Goal: Task Accomplishment & Management: Complete application form

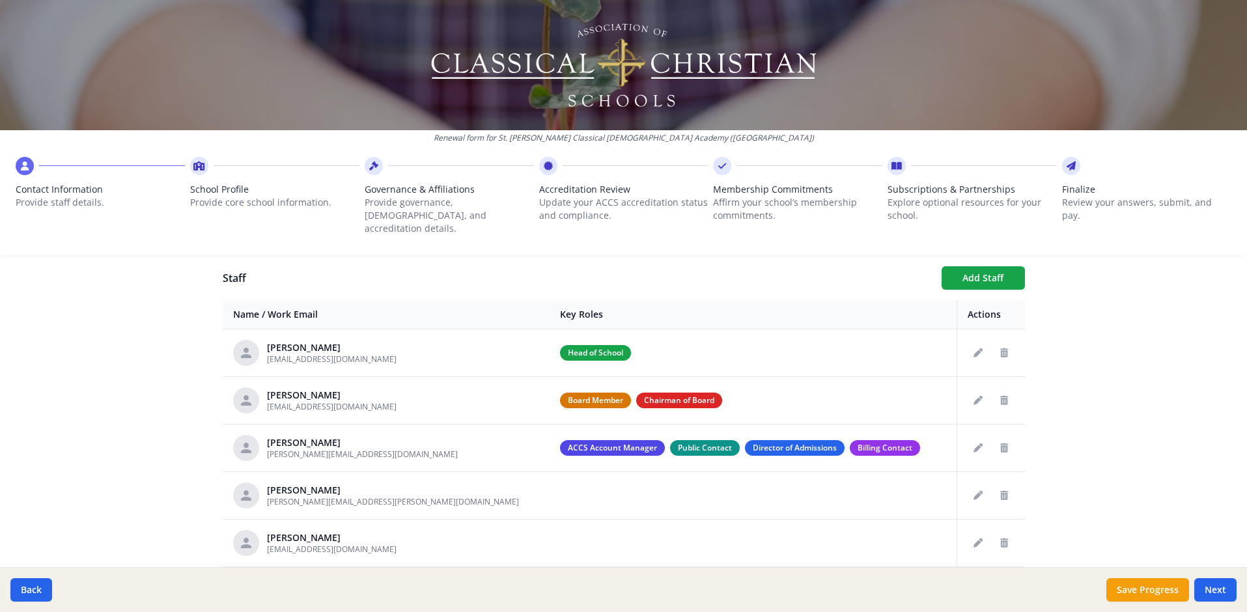
scroll to position [470, 0]
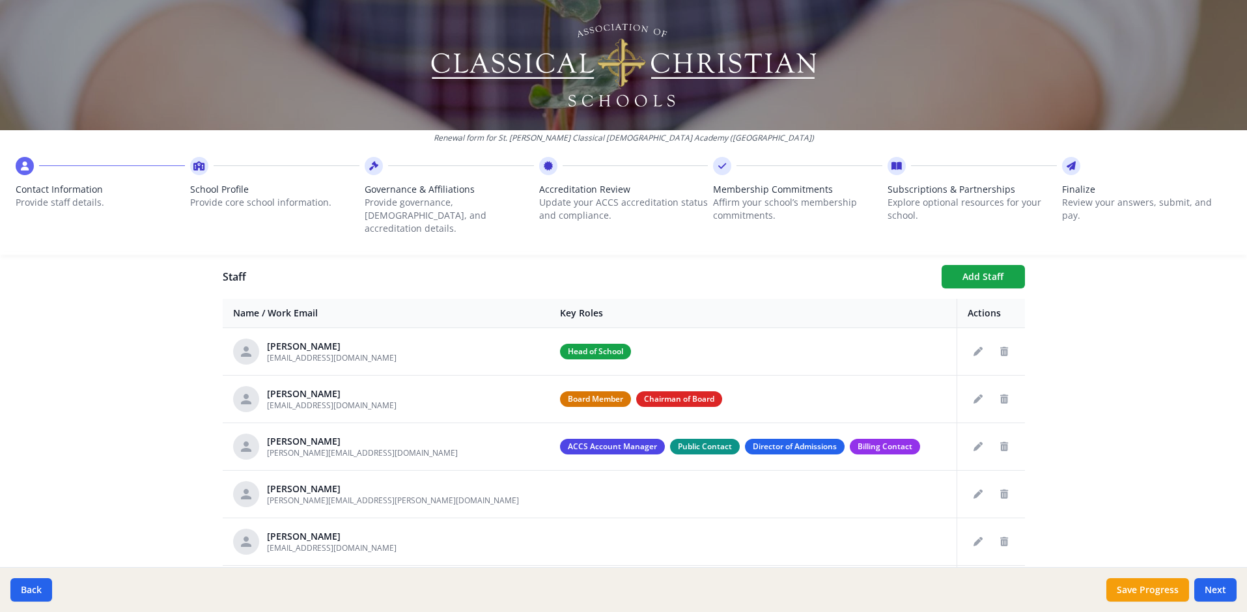
click at [974, 395] on icon "Edit staff" at bounding box center [978, 399] width 9 height 9
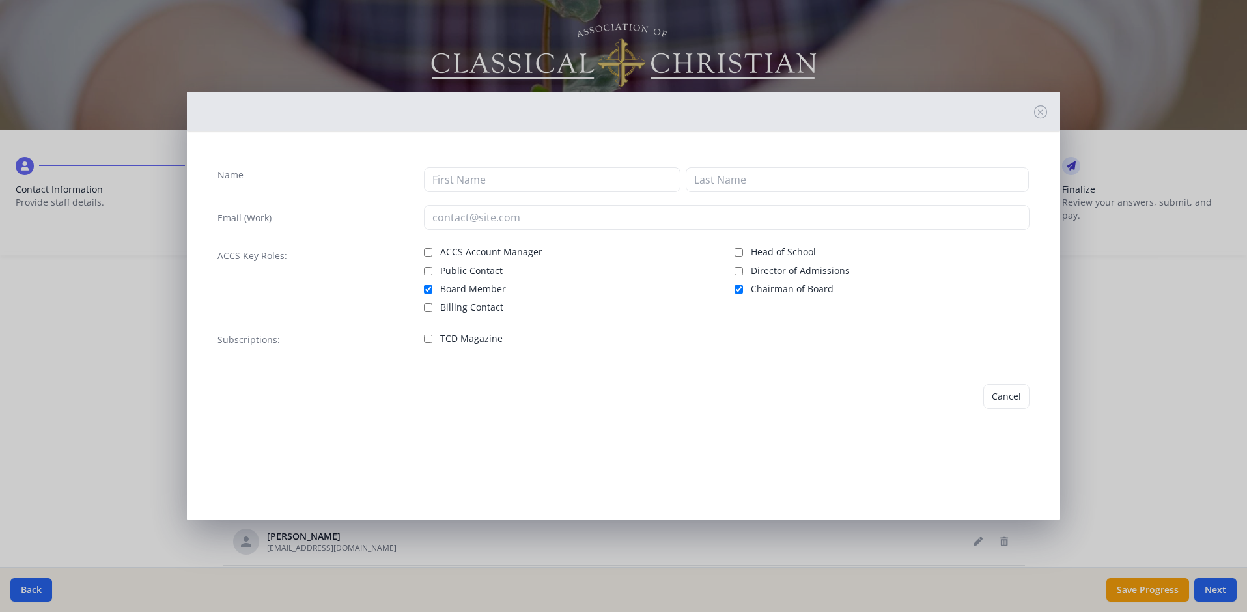
type input "[PERSON_NAME]"
type input "[EMAIL_ADDRESS][DOMAIN_NAME]"
checkbox input "true"
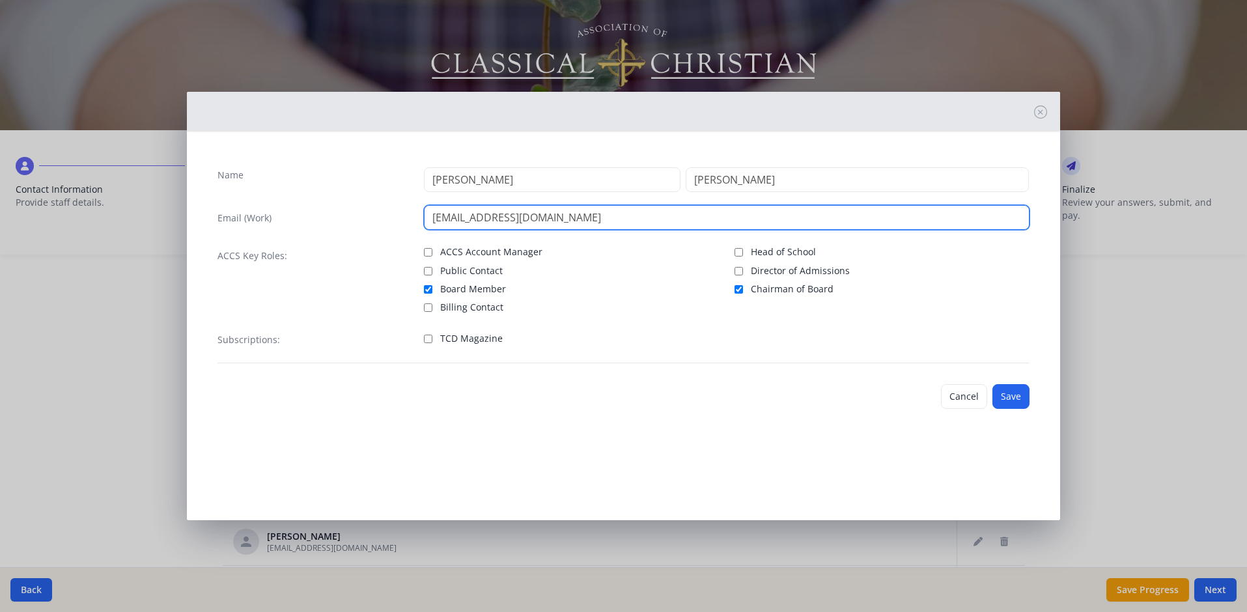
click at [514, 216] on input "[EMAIL_ADDRESS][DOMAIN_NAME]" at bounding box center [727, 217] width 606 height 25
click at [526, 221] on input "[EMAIL_ADDRESS][DOMAIN_NAME]" at bounding box center [727, 217] width 606 height 25
paste input "[EMAIL_ADDRESS]"
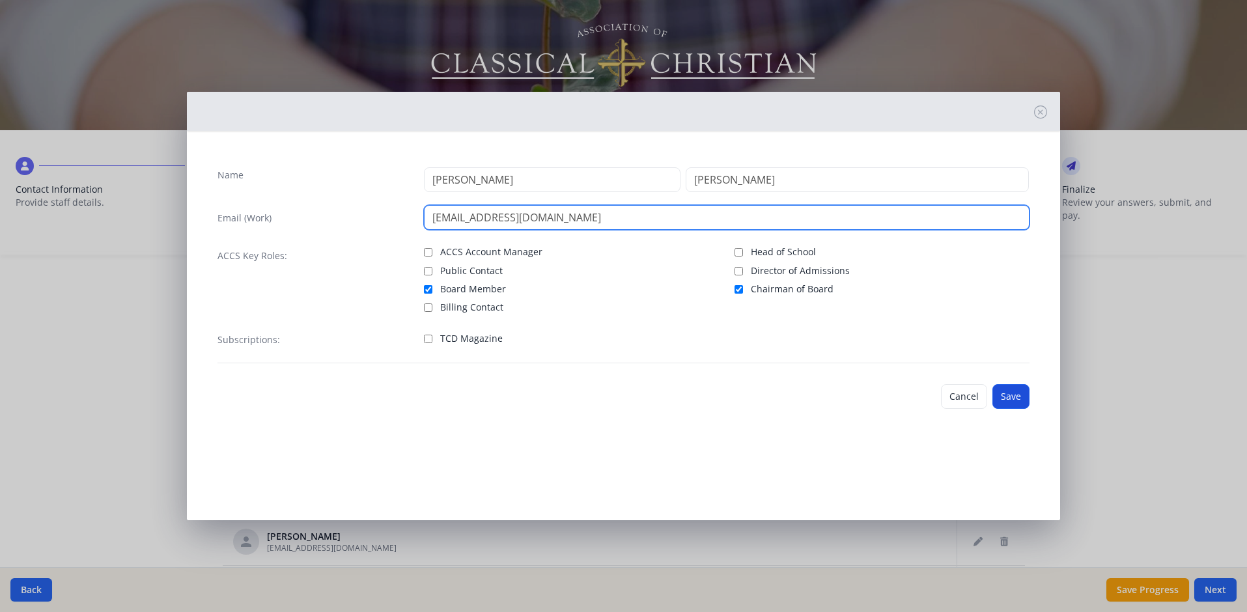
type input "[EMAIL_ADDRESS][DOMAIN_NAME]"
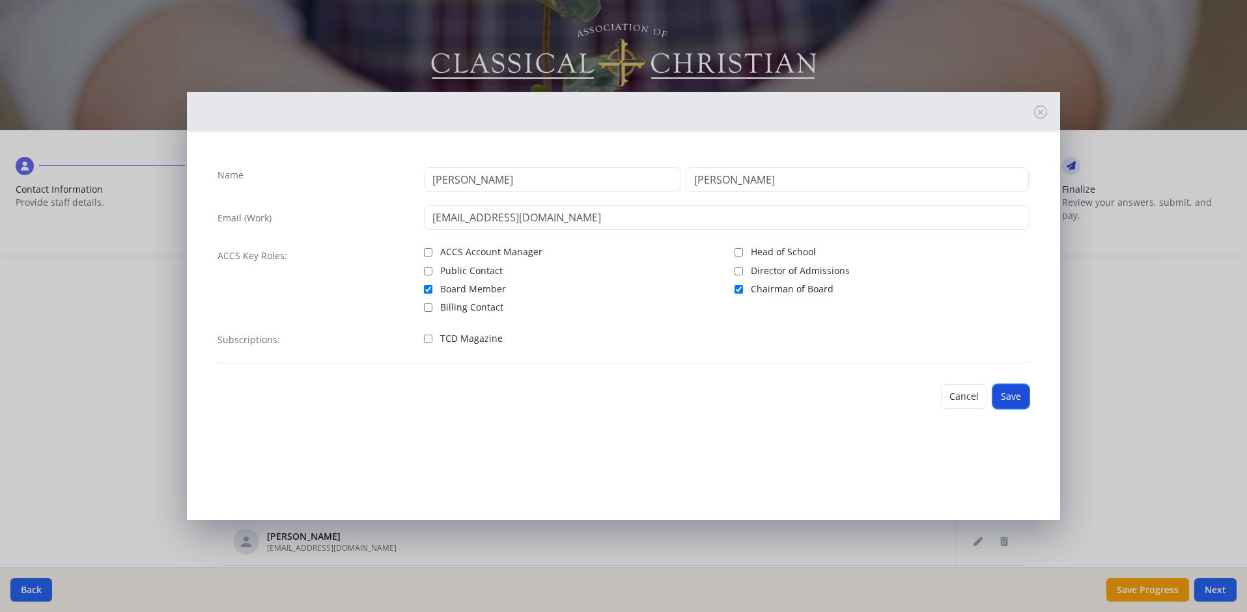
click at [1011, 398] on button "Save" at bounding box center [1011, 396] width 37 height 25
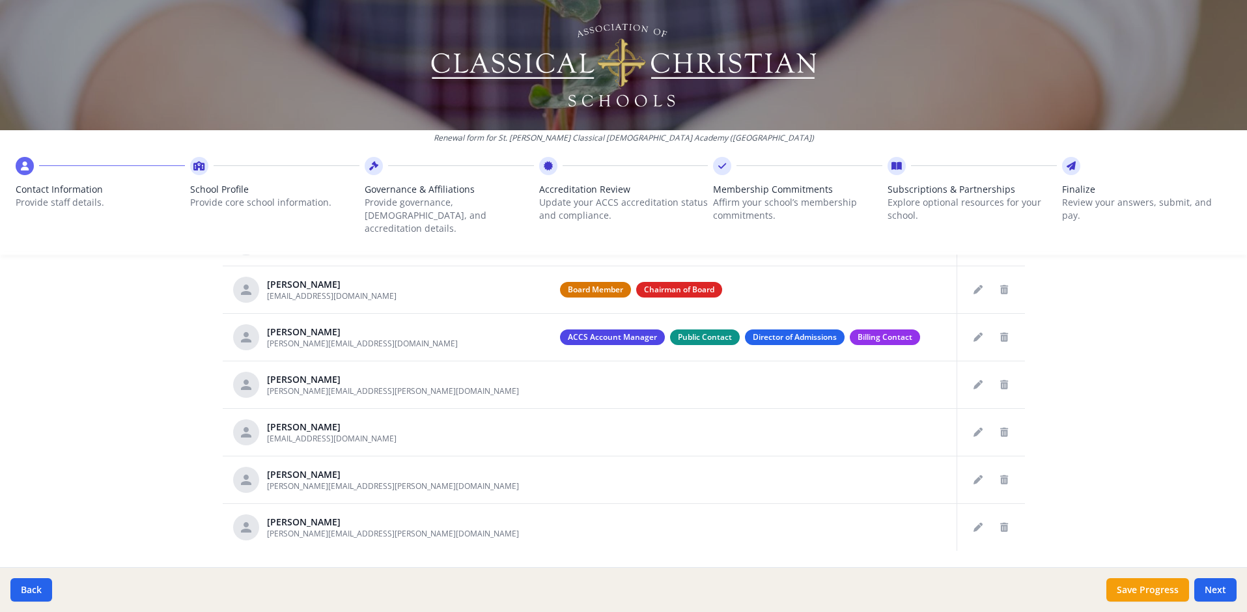
scroll to position [605, 0]
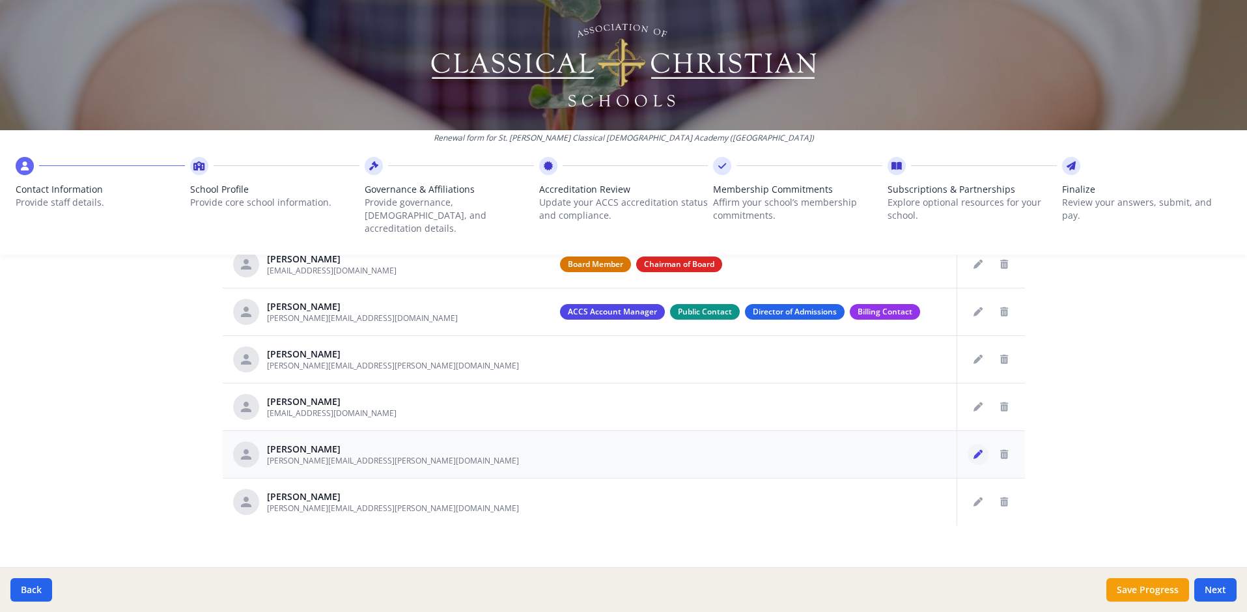
click at [974, 450] on icon "Edit staff" at bounding box center [978, 454] width 9 height 9
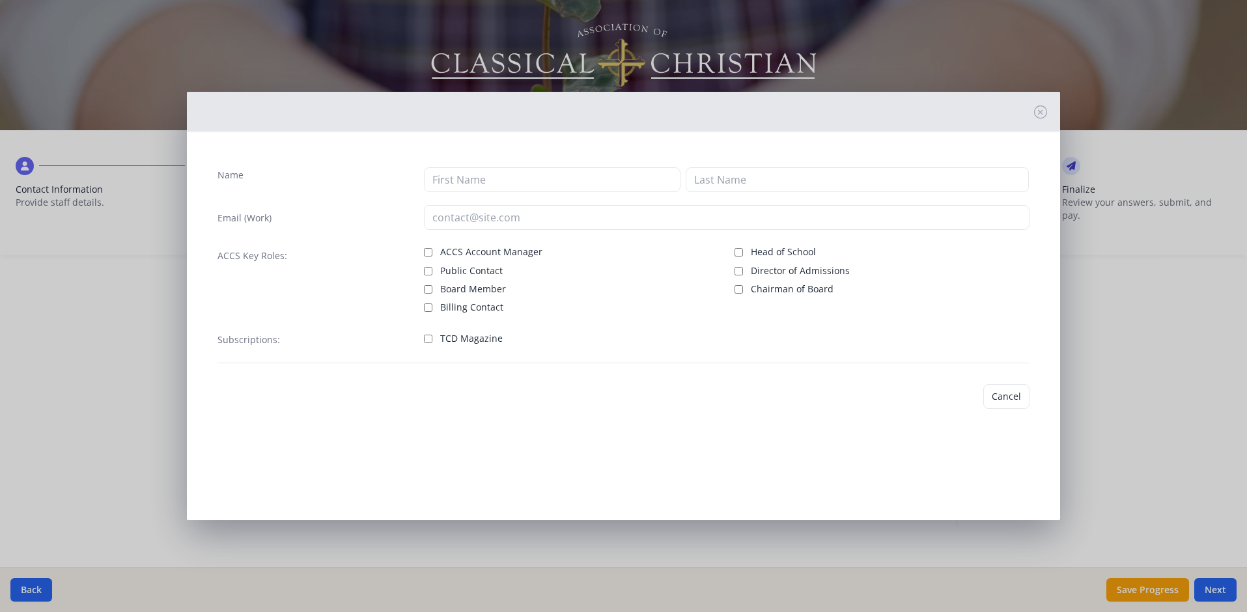
type input "[PERSON_NAME]"
type input "[PERSON_NAME][EMAIL_ADDRESS][PERSON_NAME][DOMAIN_NAME]"
click at [964, 396] on button "Cancel" at bounding box center [964, 396] width 46 height 25
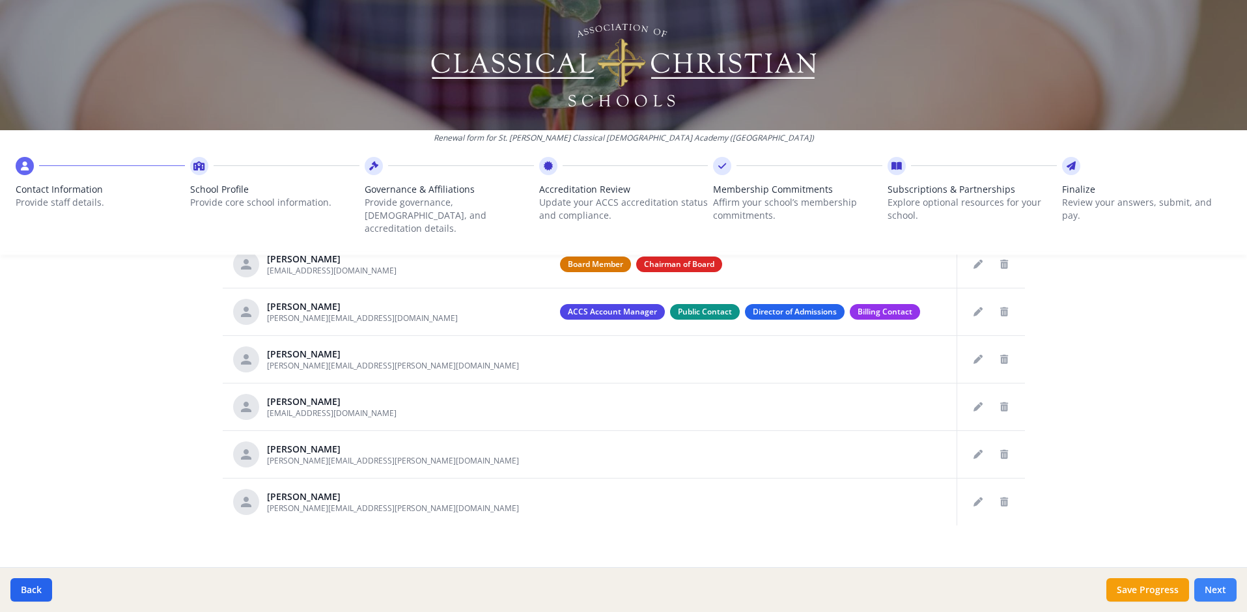
click at [1220, 588] on button "Next" at bounding box center [1216, 589] width 42 height 23
type input "[PHONE_NUMBER]"
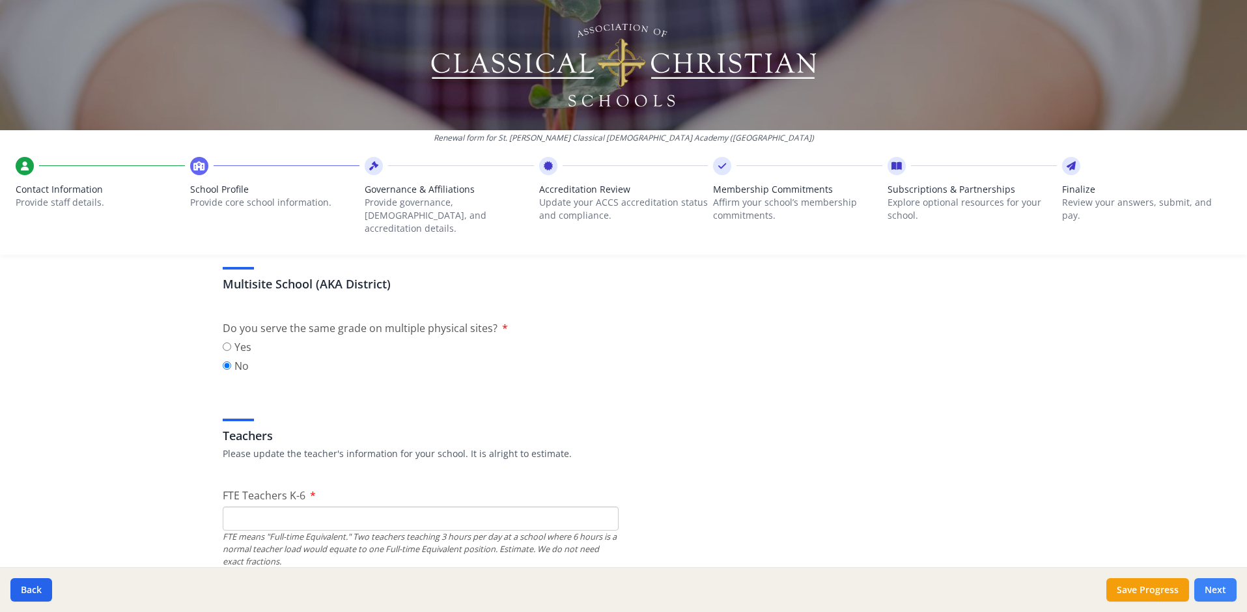
click at [1220, 588] on button "Next" at bounding box center [1216, 589] width 42 height 23
click at [1066, 186] on span "Finalize" at bounding box center [1146, 189] width 169 height 13
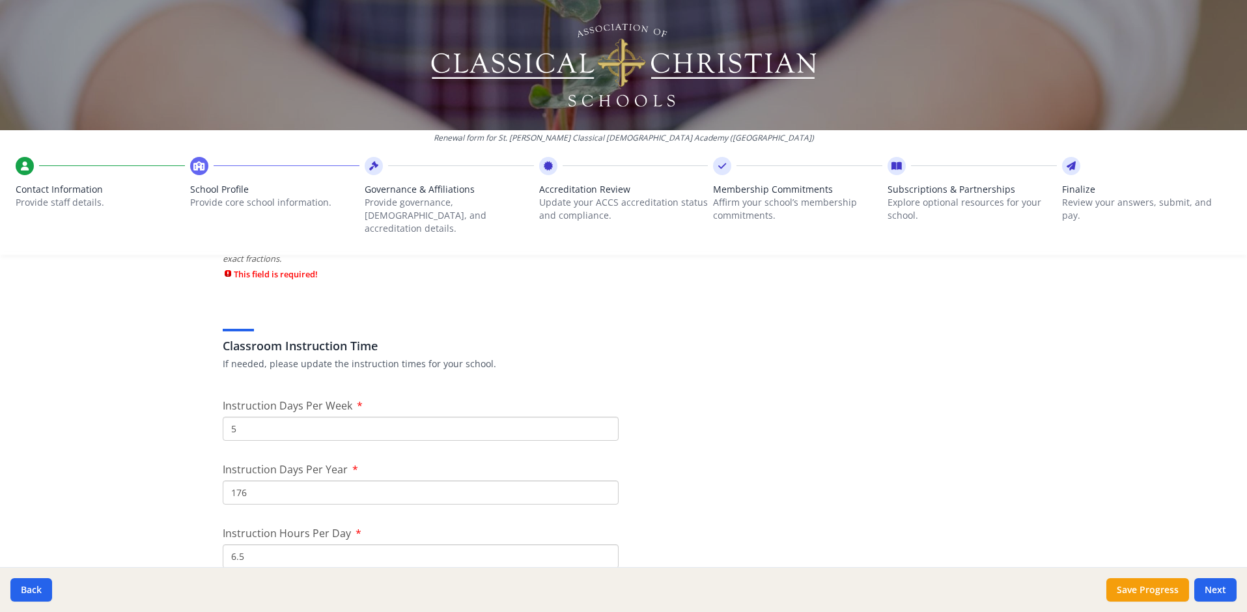
scroll to position [1080, 0]
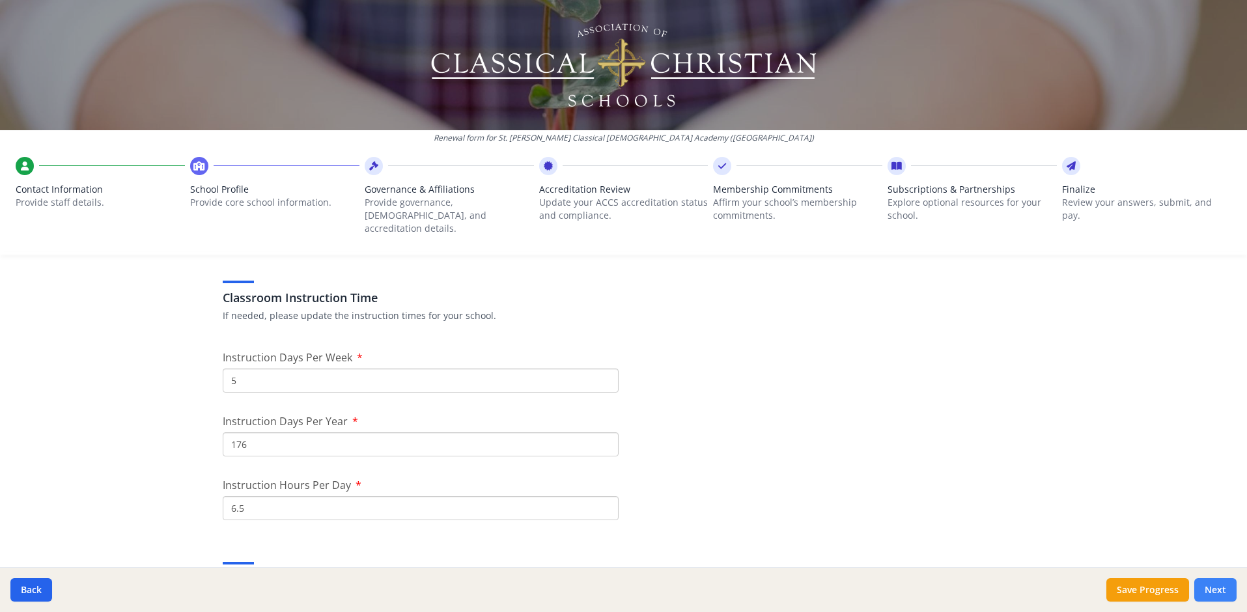
click at [1213, 598] on button "Next" at bounding box center [1216, 589] width 42 height 23
click at [1212, 587] on button "Next" at bounding box center [1216, 589] width 42 height 23
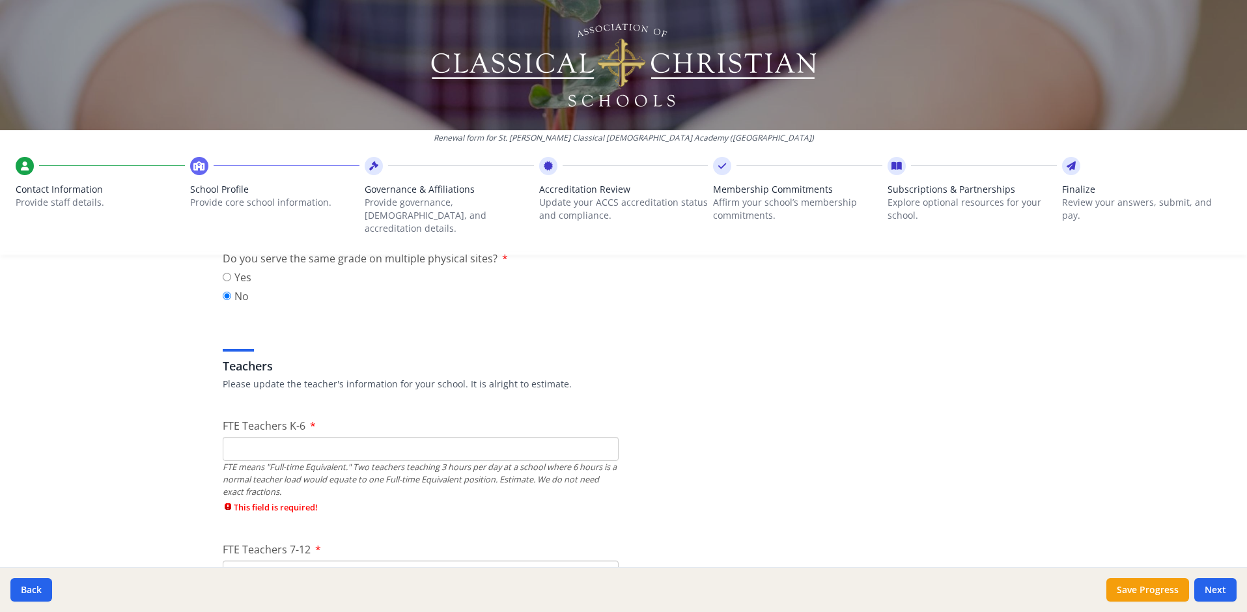
scroll to position [681, 0]
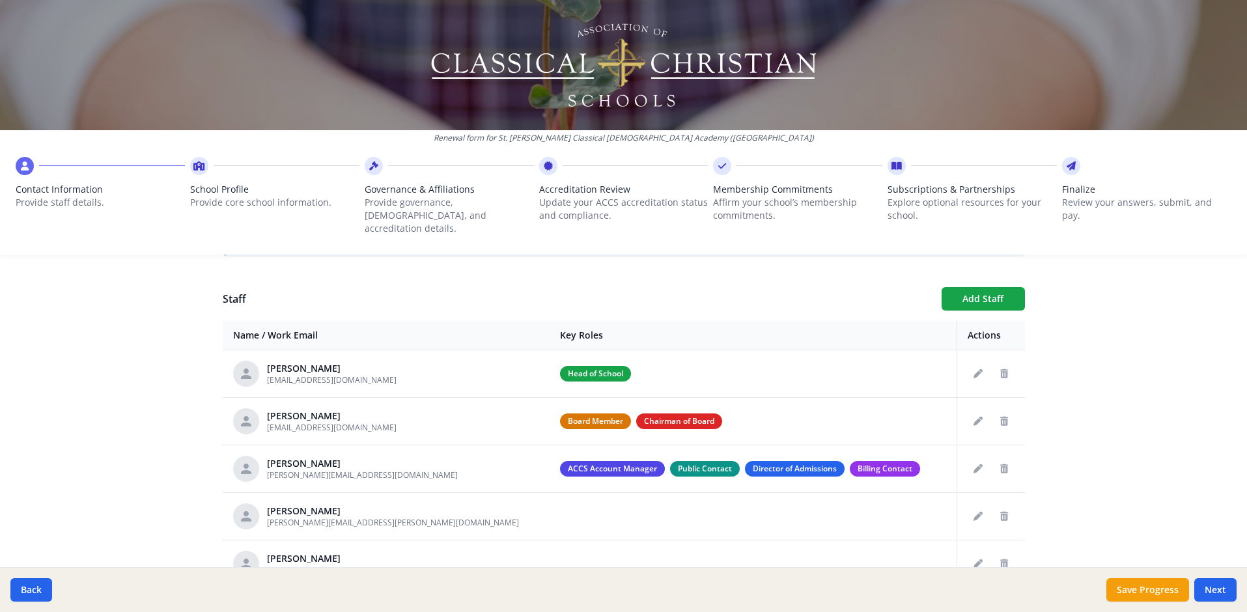
scroll to position [450, 0]
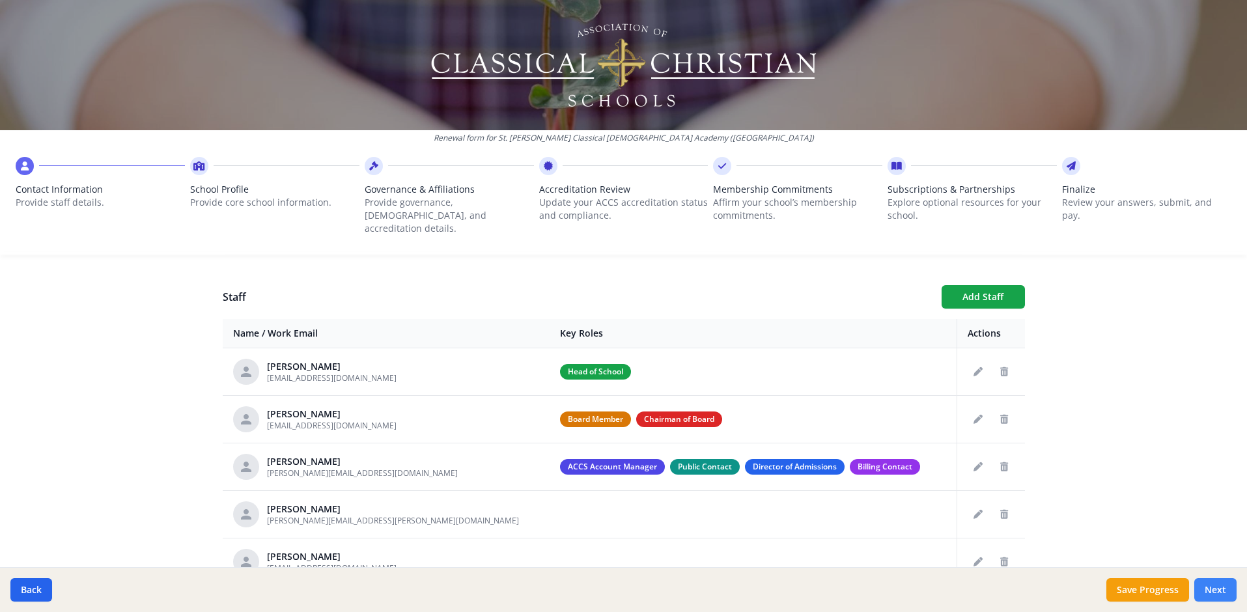
click at [1220, 588] on button "Next" at bounding box center [1216, 589] width 42 height 23
type input "[PHONE_NUMBER]"
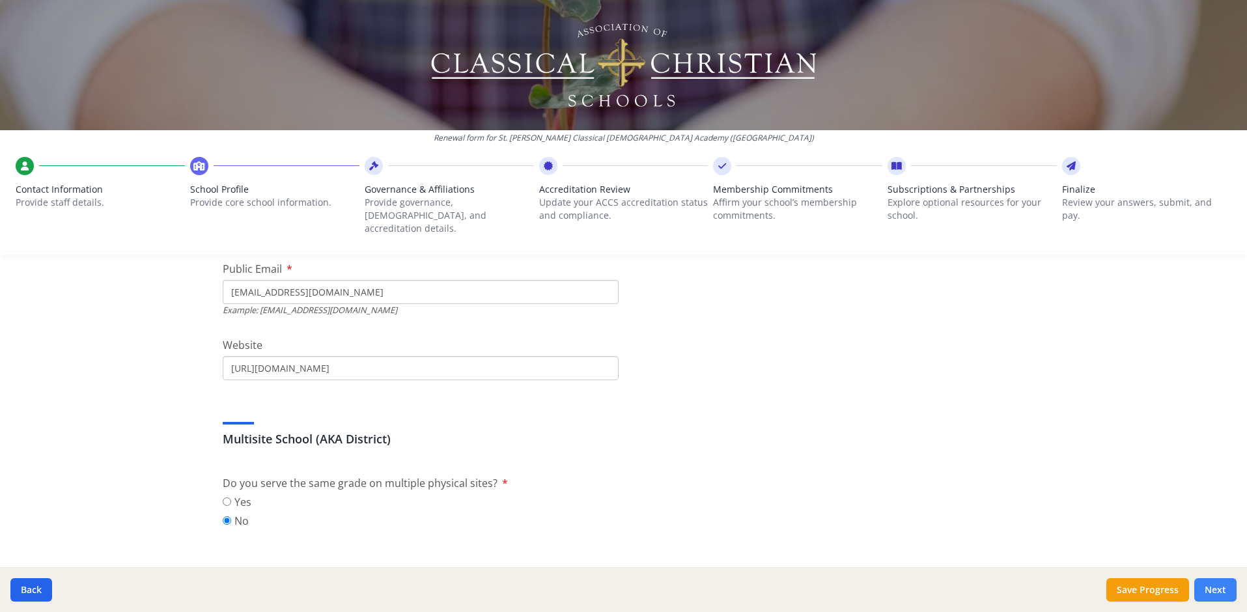
click at [1220, 588] on button "Next" at bounding box center [1216, 589] width 42 height 23
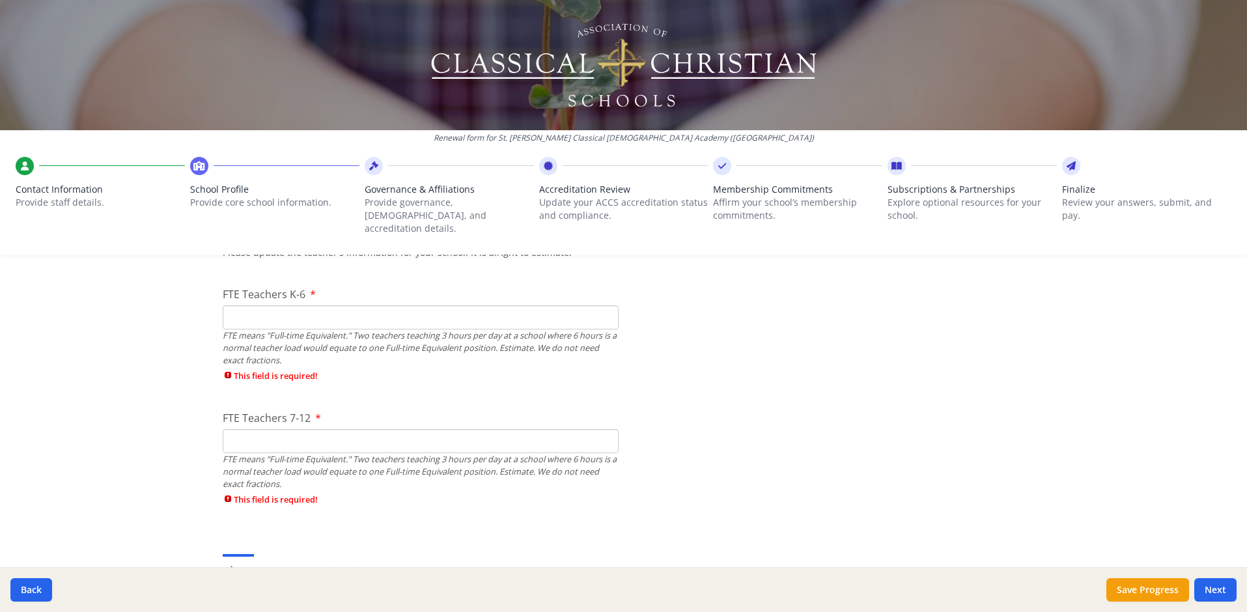
scroll to position [784, 0]
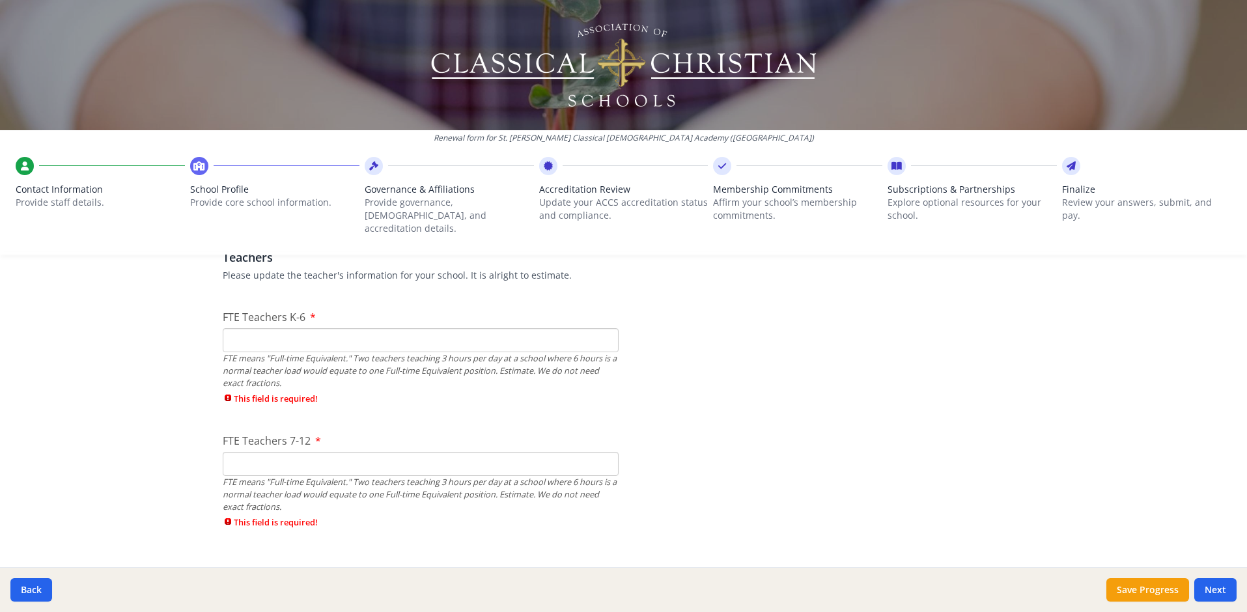
click at [283, 328] on input "FTE Teachers K-6" at bounding box center [421, 340] width 396 height 24
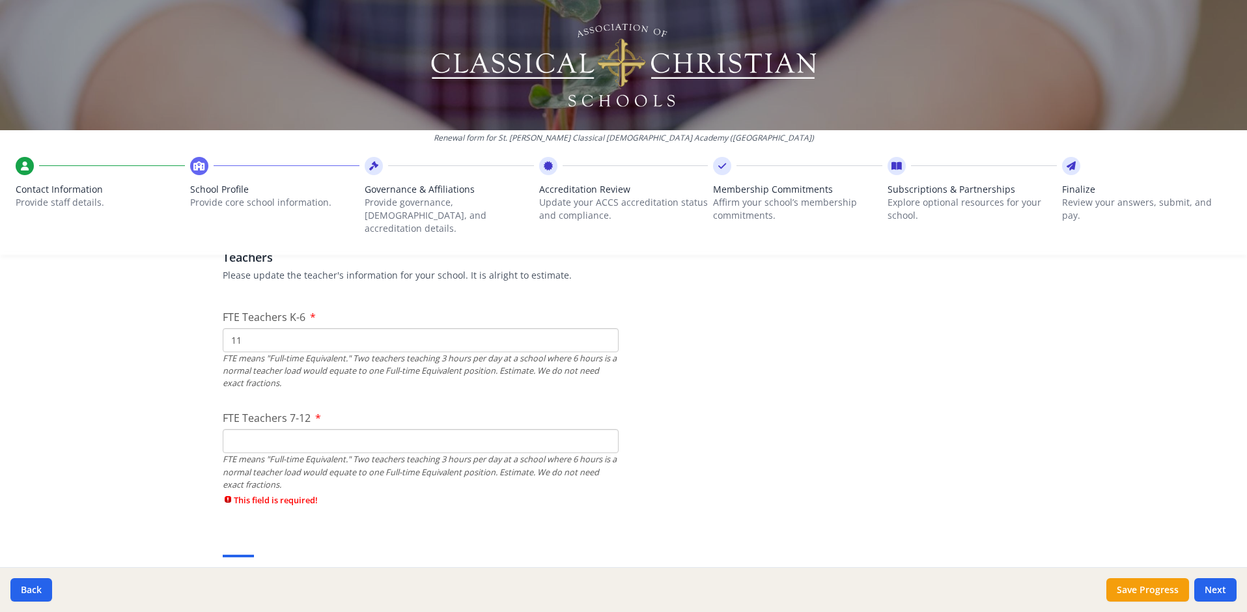
type input "11"
click at [246, 430] on input "FTE Teachers 7-12" at bounding box center [421, 441] width 396 height 24
type input "5"
click at [1066, 304] on div "Renewal form for St. Abraham's Classical Christian Academy (CA) Contact Informa…" at bounding box center [623, 306] width 1247 height 612
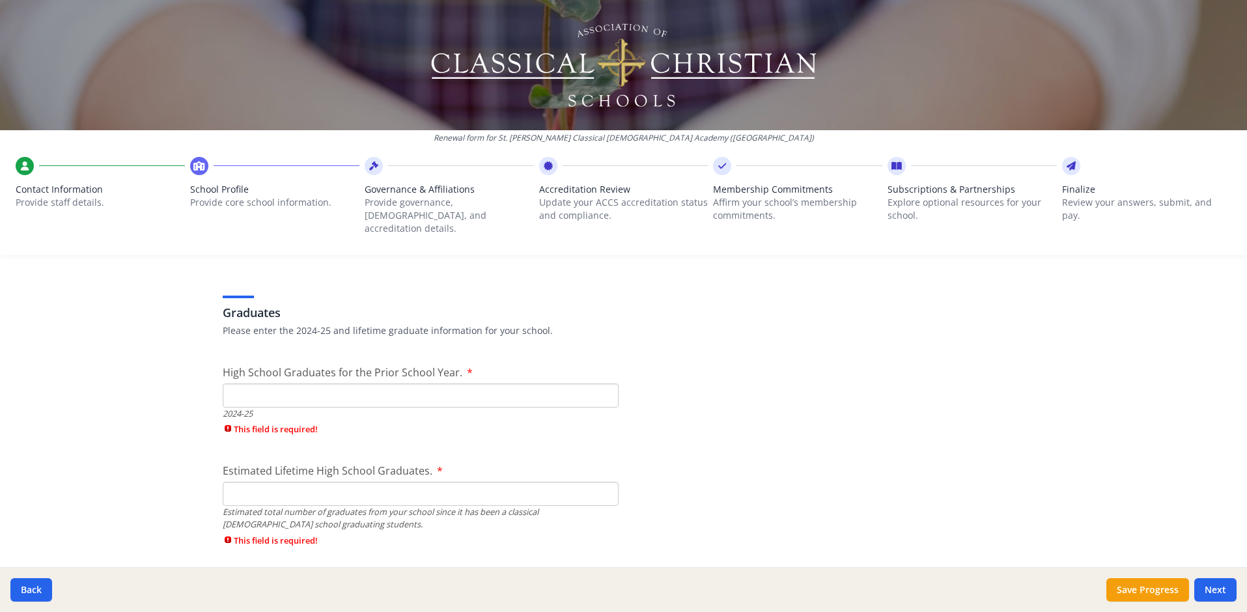
scroll to position [1856, 0]
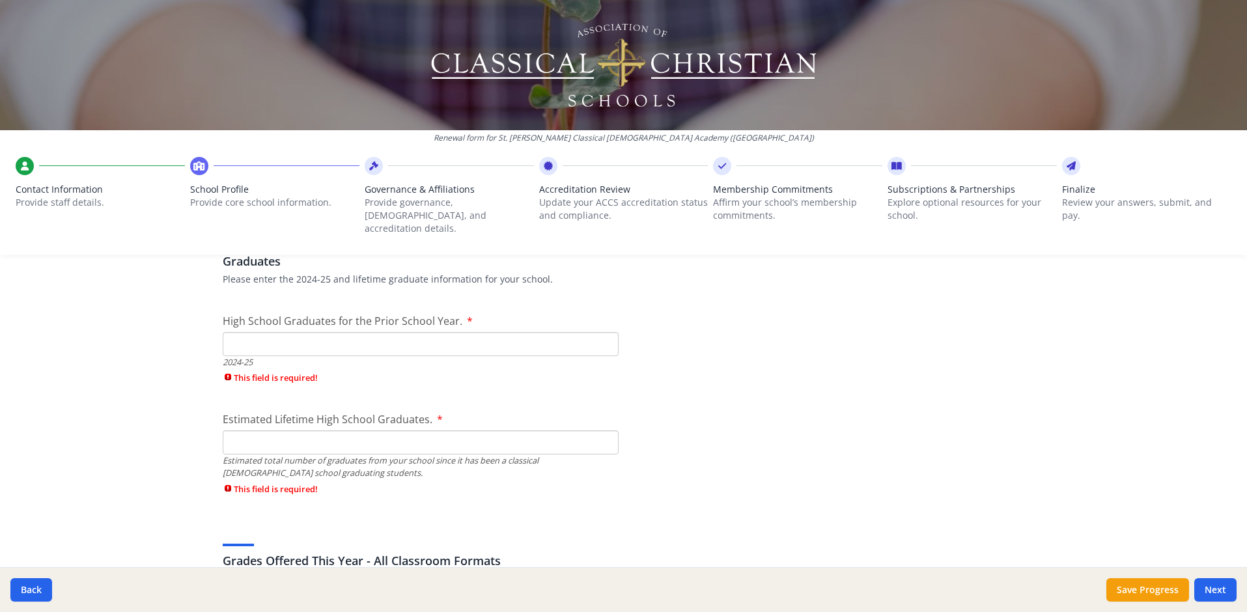
click at [507, 332] on input "High School Graduates for the Prior School Year." at bounding box center [421, 344] width 396 height 24
type input "1"
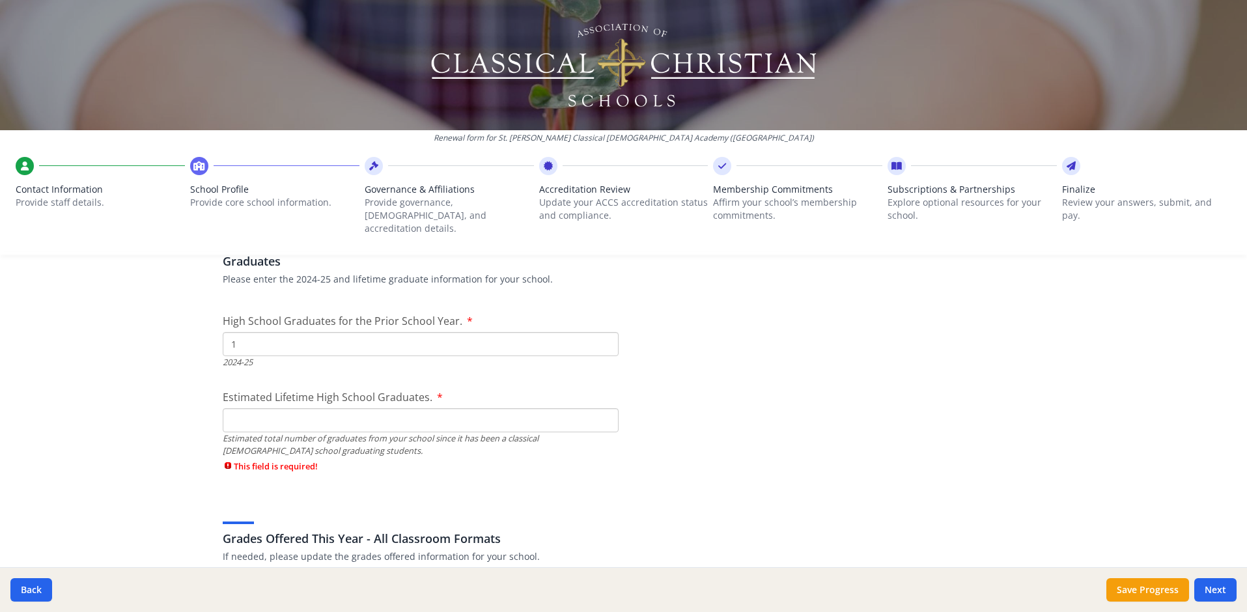
click at [528, 433] on div "Estimated total number of graduates from your school since it has been a classi…" at bounding box center [421, 445] width 396 height 25
click at [370, 408] on input "Estimated Lifetime High School Graduates." at bounding box center [421, 420] width 396 height 24
type input "28"
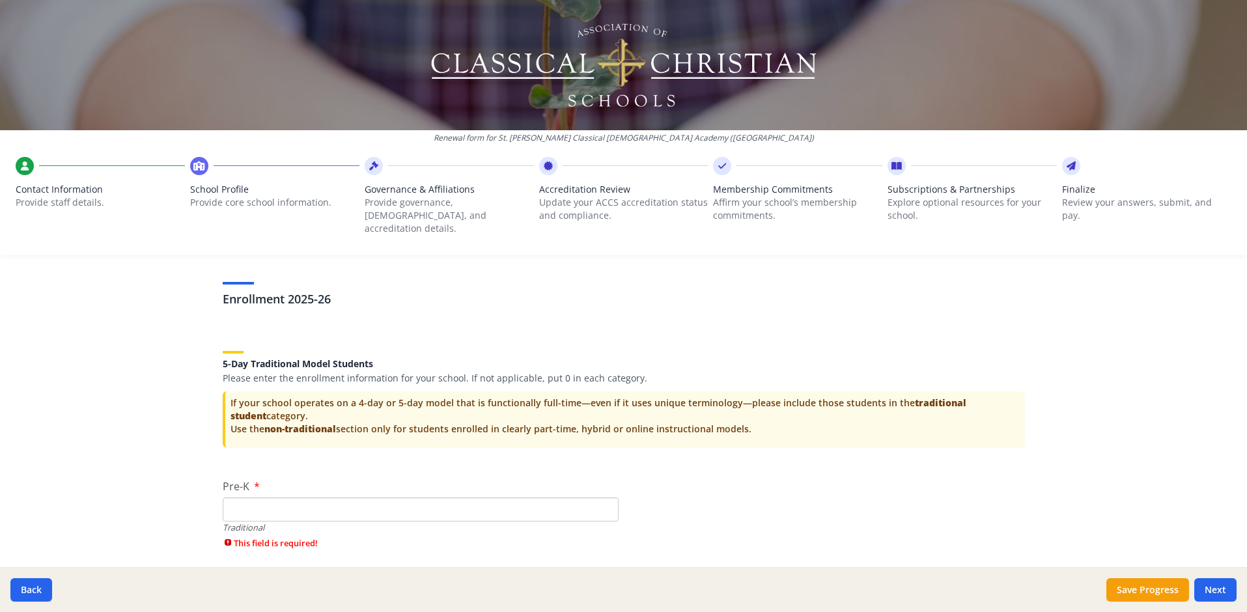
scroll to position [2566, 0]
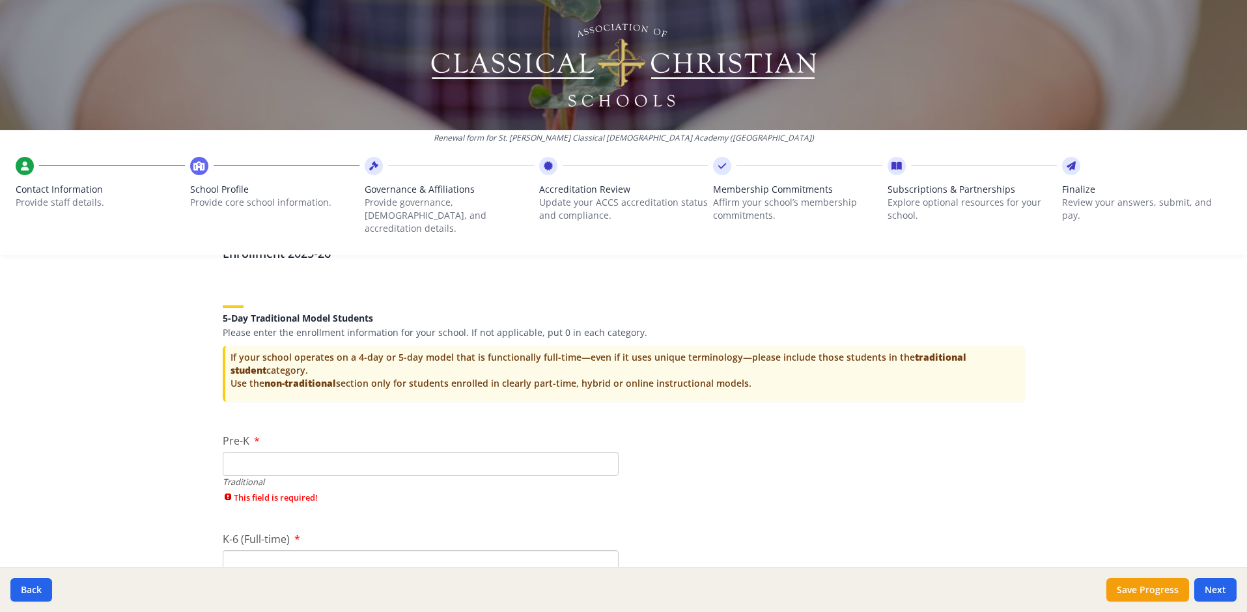
click at [236, 457] on input "Pre-K" at bounding box center [421, 464] width 396 height 24
type input "3"
click at [347, 509] on div "K-6 (Full-time) Traditional This field is required!" at bounding box center [421, 548] width 396 height 78
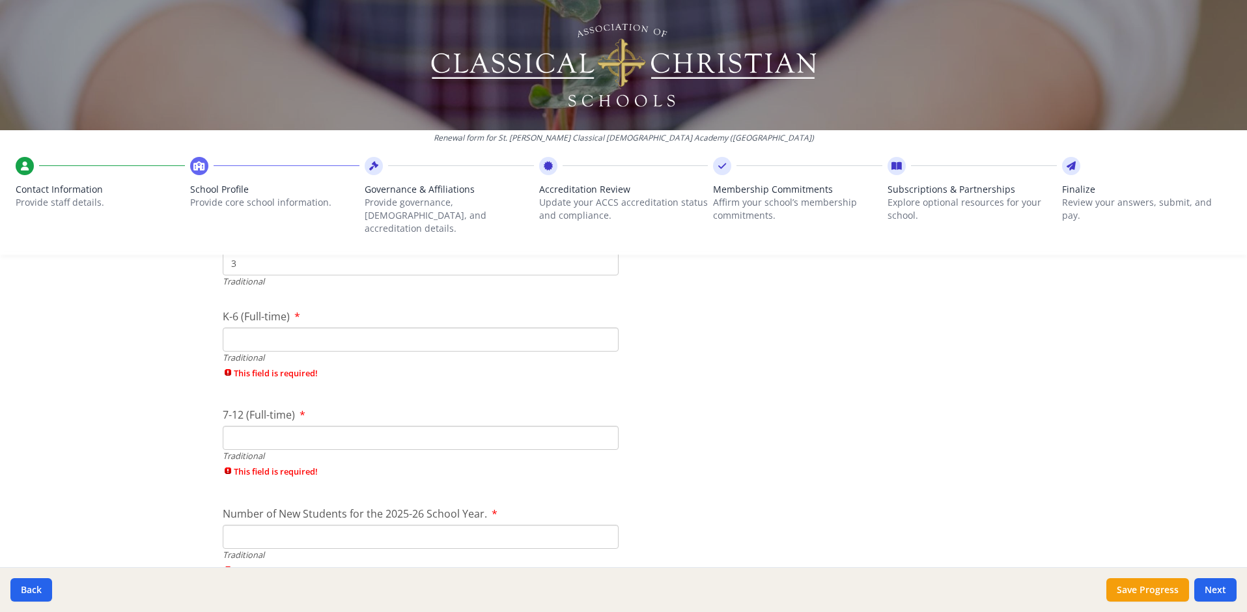
scroll to position [2760, 0]
click at [347, 333] on input "K-6 (Full-time)" at bounding box center [421, 345] width 396 height 24
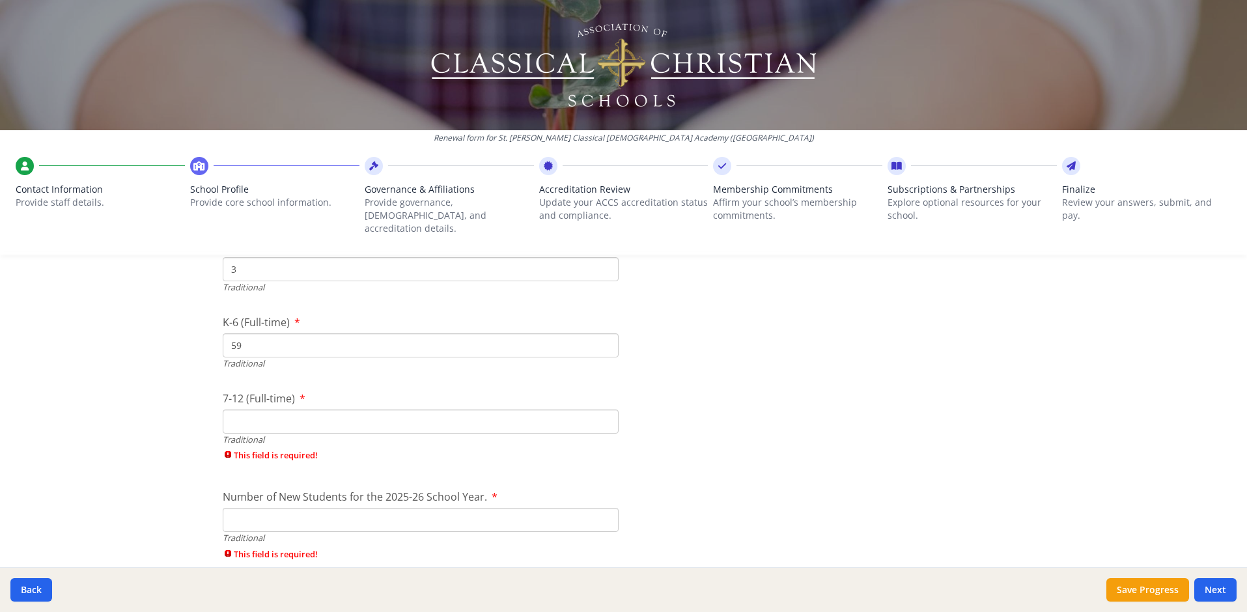
type input "59"
click at [299, 257] on input "3" at bounding box center [421, 269] width 396 height 24
type input "2"
click at [739, 346] on div "Federal Employer Identification Number If needed, please update Federal Employe…" at bounding box center [624, 2] width 834 height 4933
click at [261, 333] on input "59" at bounding box center [421, 345] width 396 height 24
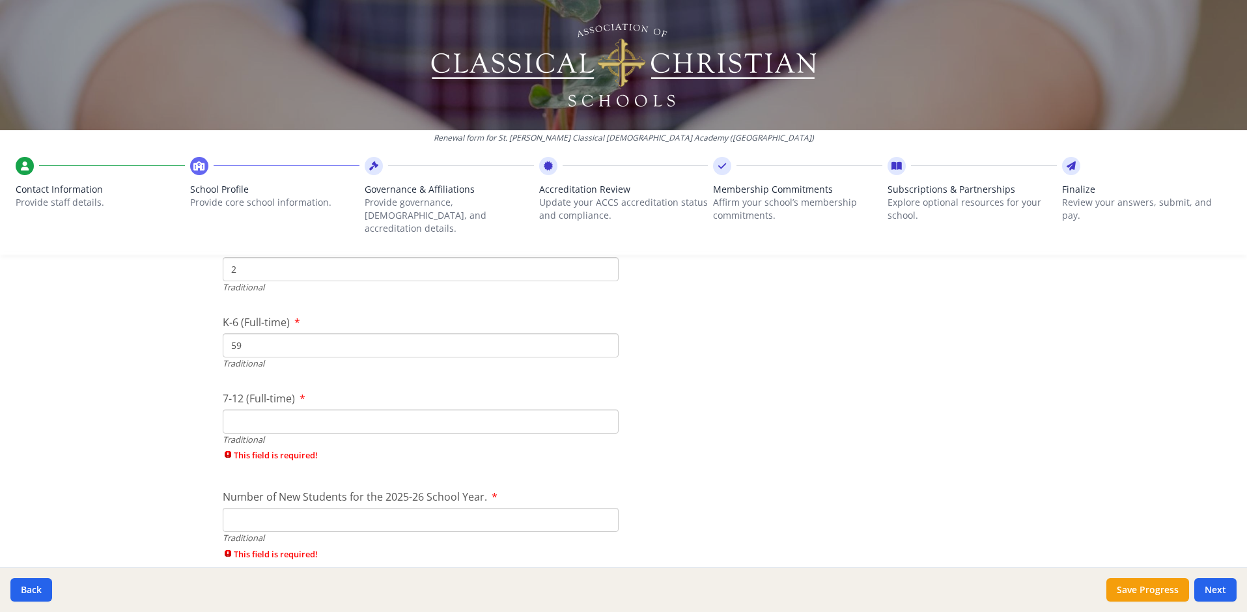
click at [262, 333] on input "59" at bounding box center [421, 345] width 396 height 24
type input "5"
type input "69"
click at [303, 410] on input "7-12 (Full-time)" at bounding box center [421, 422] width 396 height 24
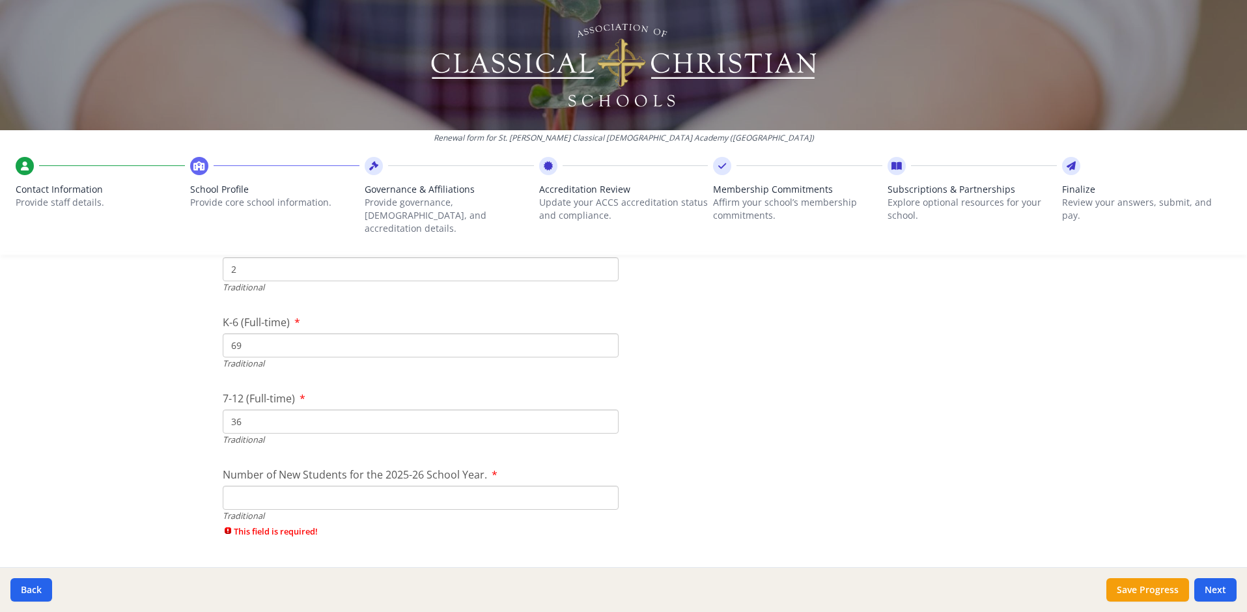
type input "36"
click at [422, 487] on input "Number of New Students for the 2025-26 School Year." at bounding box center [421, 498] width 396 height 24
type input "17"
drag, startPoint x: 989, startPoint y: 405, endPoint x: 984, endPoint y: 395, distance: 11.4
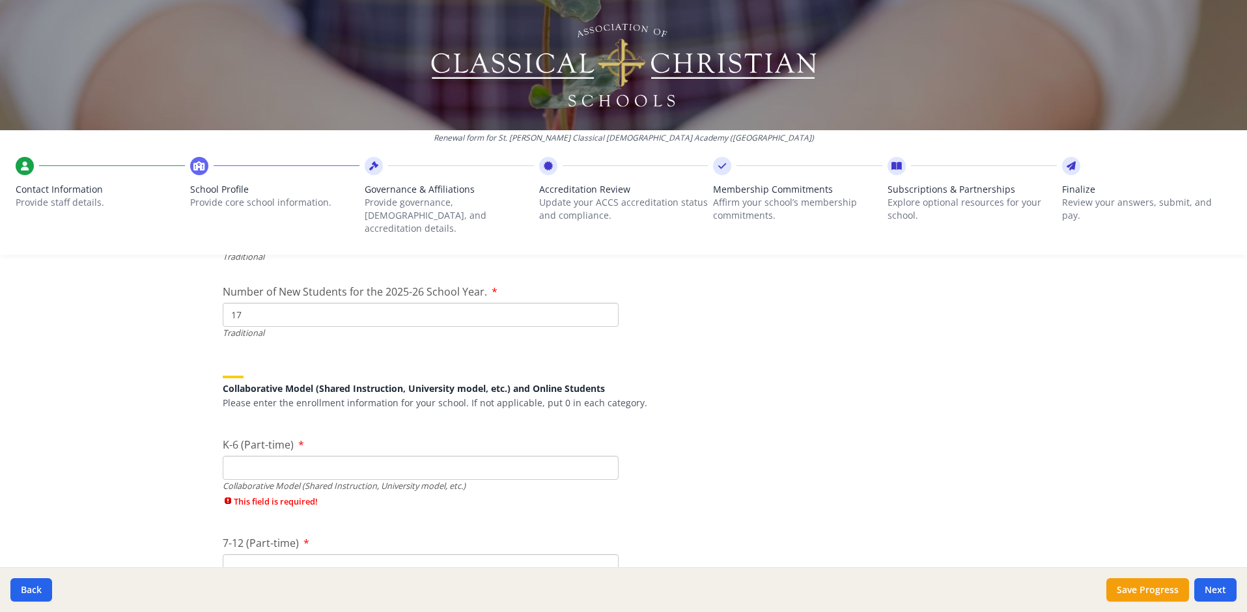
scroll to position [2949, 0]
click at [522, 450] on input "K-6 (Part-time)" at bounding box center [421, 462] width 396 height 24
type input "0"
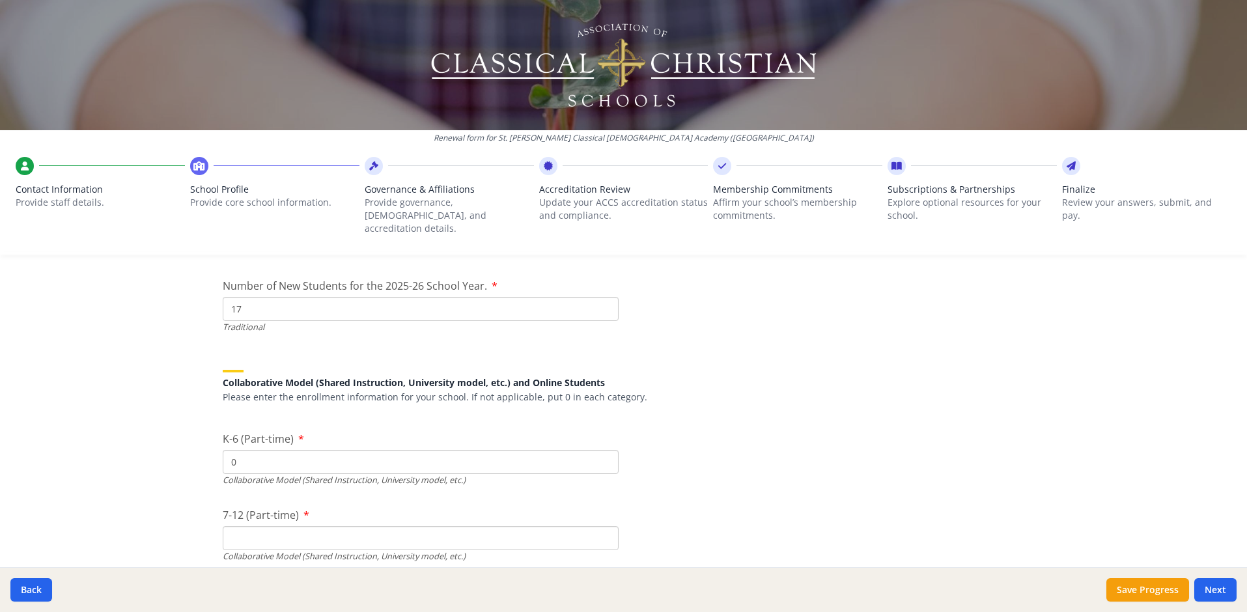
click at [531, 528] on input "7-12 (Part-time)" at bounding box center [421, 538] width 396 height 24
type input "1"
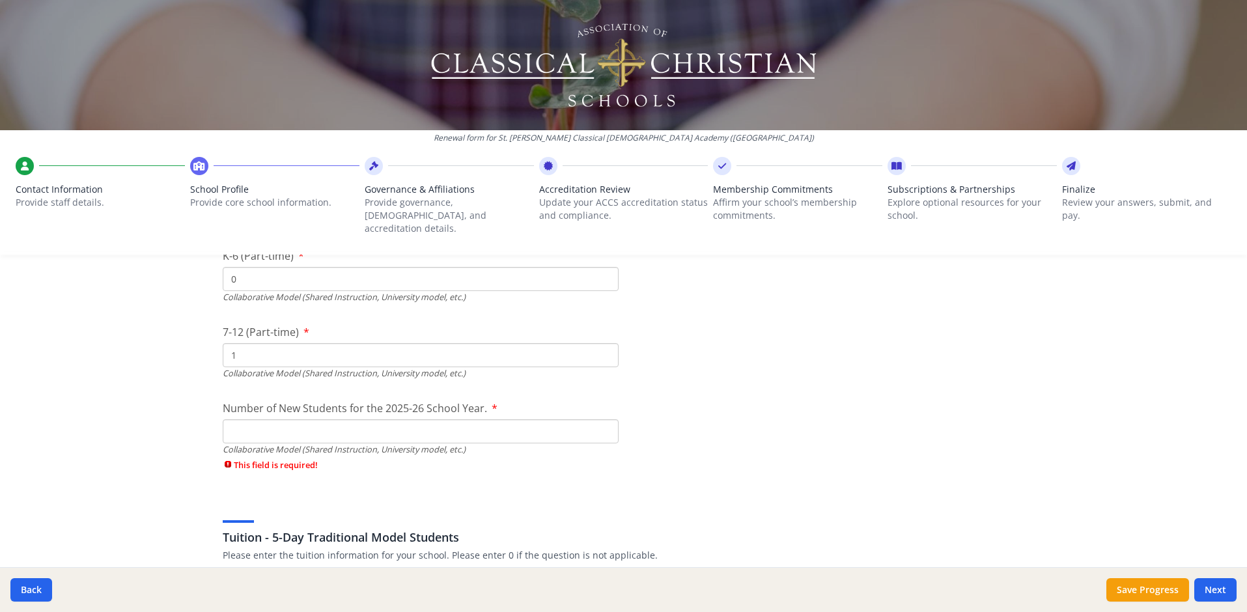
scroll to position [3138, 0]
click at [534, 414] on input "Number of New Students for the 2025-26 School Year." at bounding box center [421, 426] width 396 height 24
type input "0"
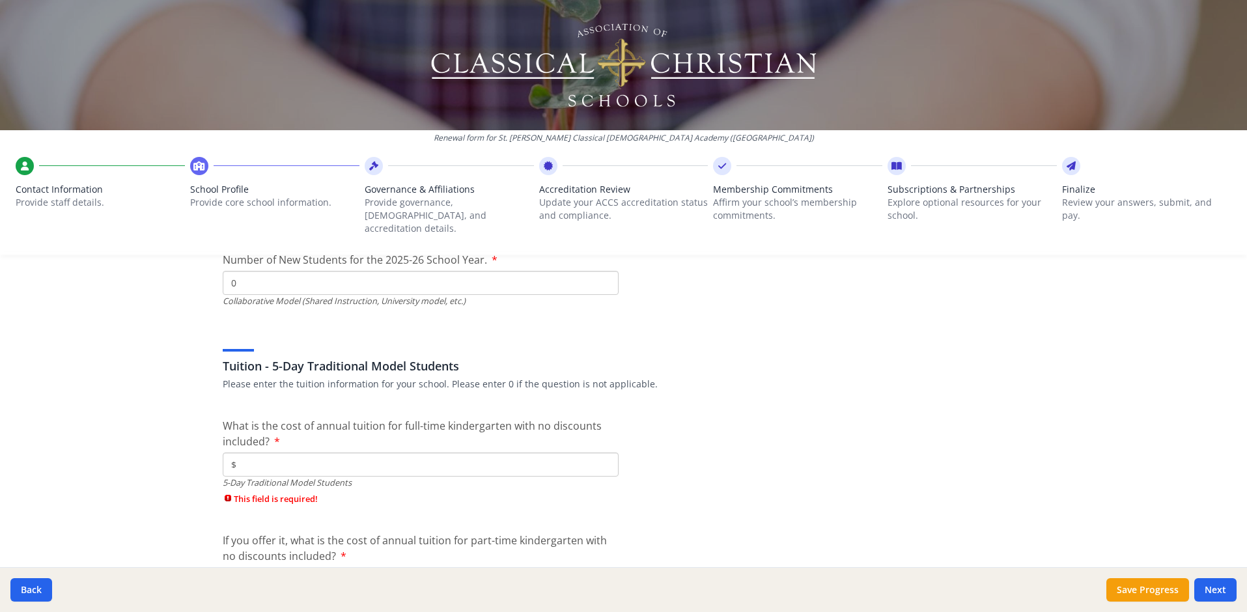
scroll to position [3335, 0]
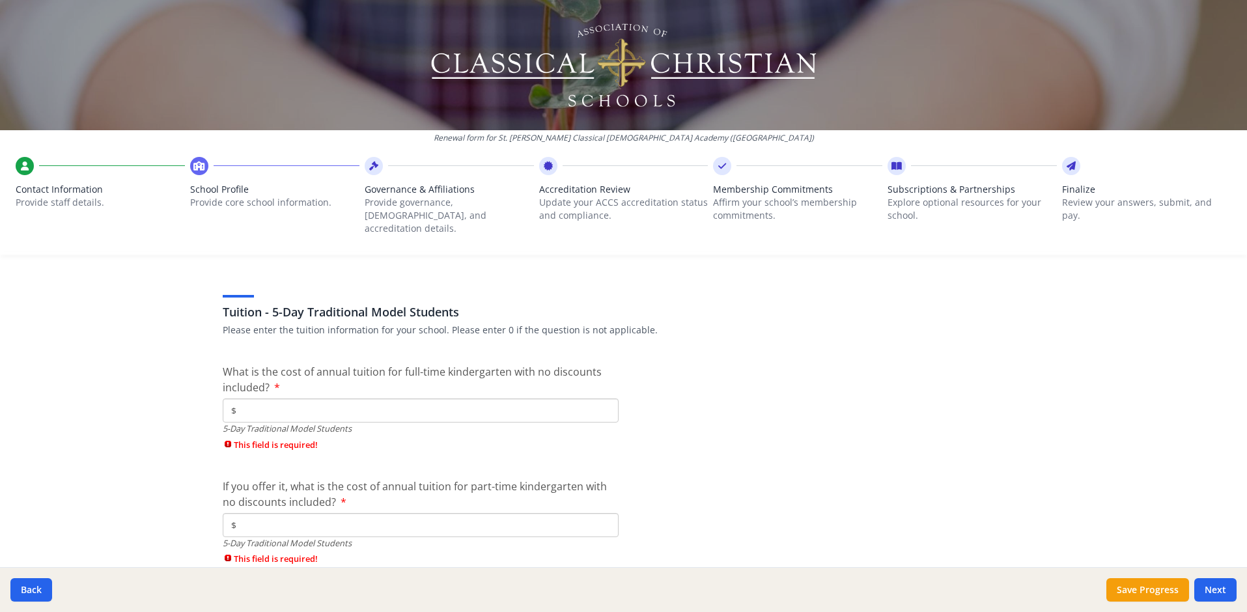
click at [397, 399] on input "$" at bounding box center [421, 411] width 396 height 24
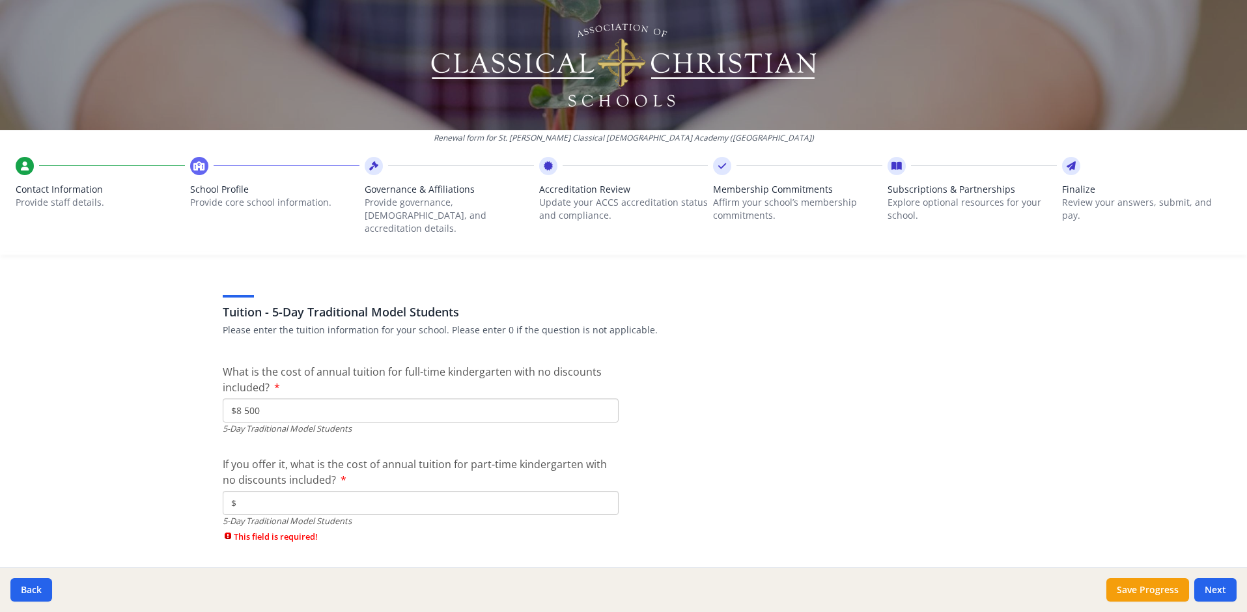
type input "$8 500"
click at [489, 494] on input "$" at bounding box center [421, 503] width 396 height 24
type input "$7 500"
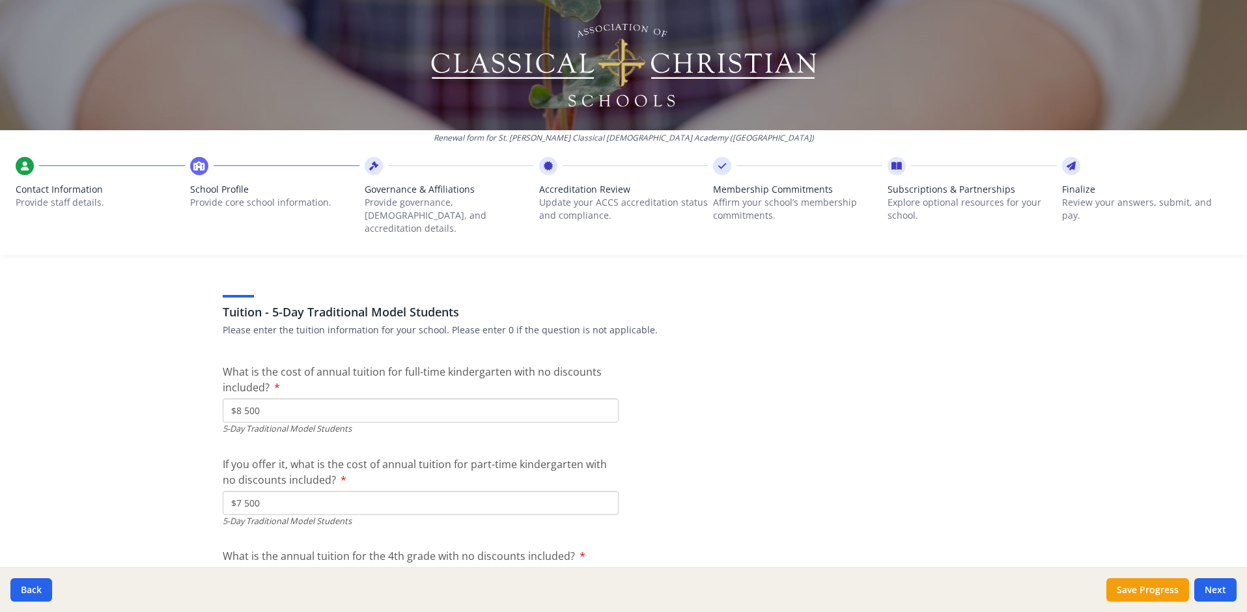
click at [243, 401] on input "$8 500" at bounding box center [421, 411] width 396 height 24
drag, startPoint x: 259, startPoint y: 404, endPoint x: 206, endPoint y: 391, distance: 53.7
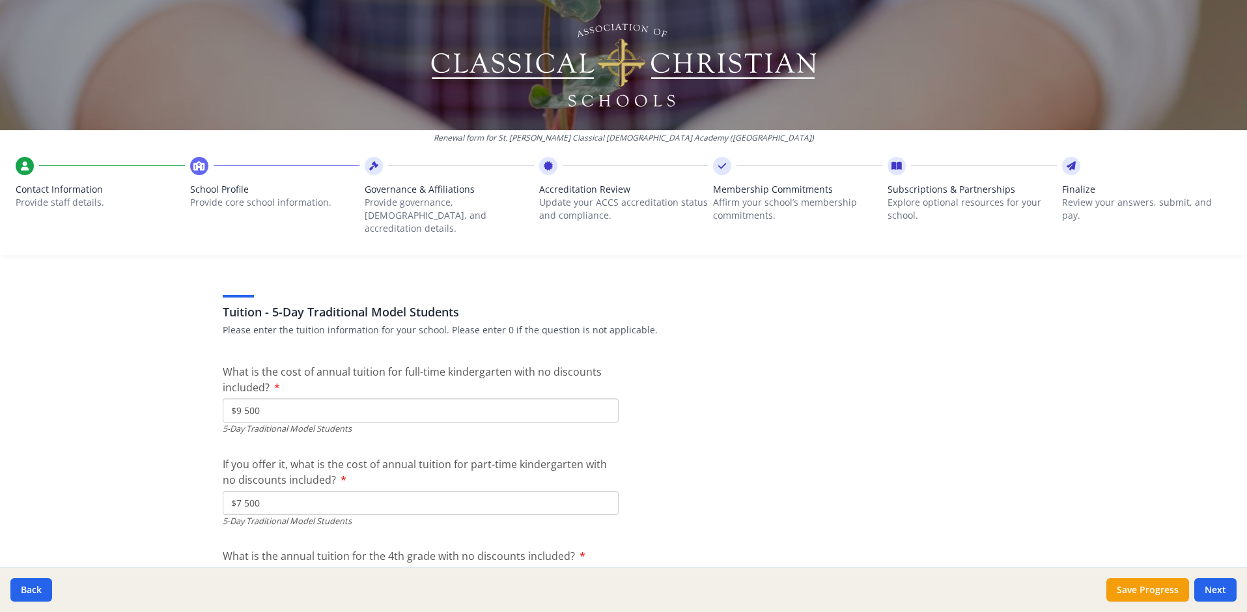
type input "$9 500"
click at [244, 491] on input "$7 500" at bounding box center [421, 503] width 396 height 24
type input "$8 500"
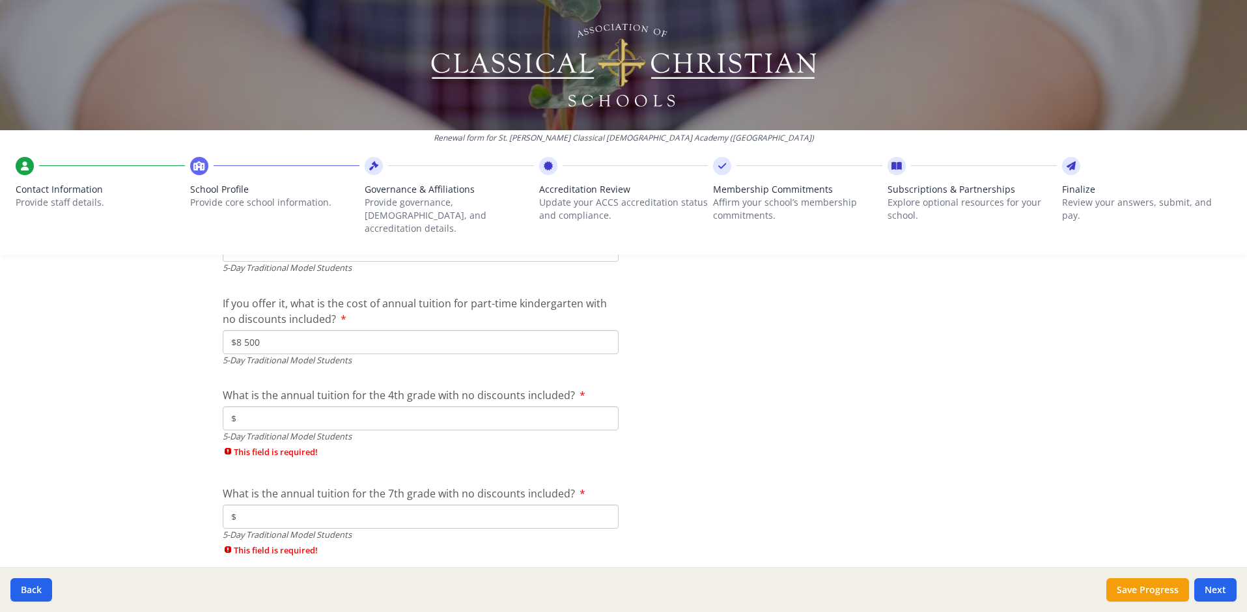
scroll to position [3512, 0]
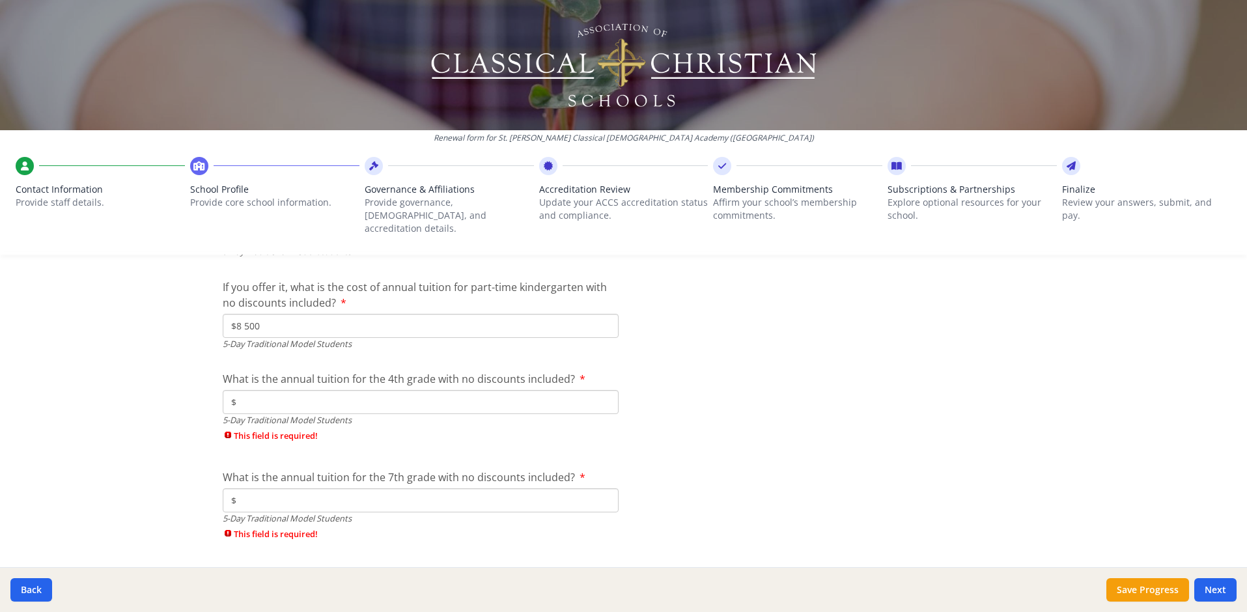
click at [304, 395] on input "$" at bounding box center [421, 402] width 396 height 24
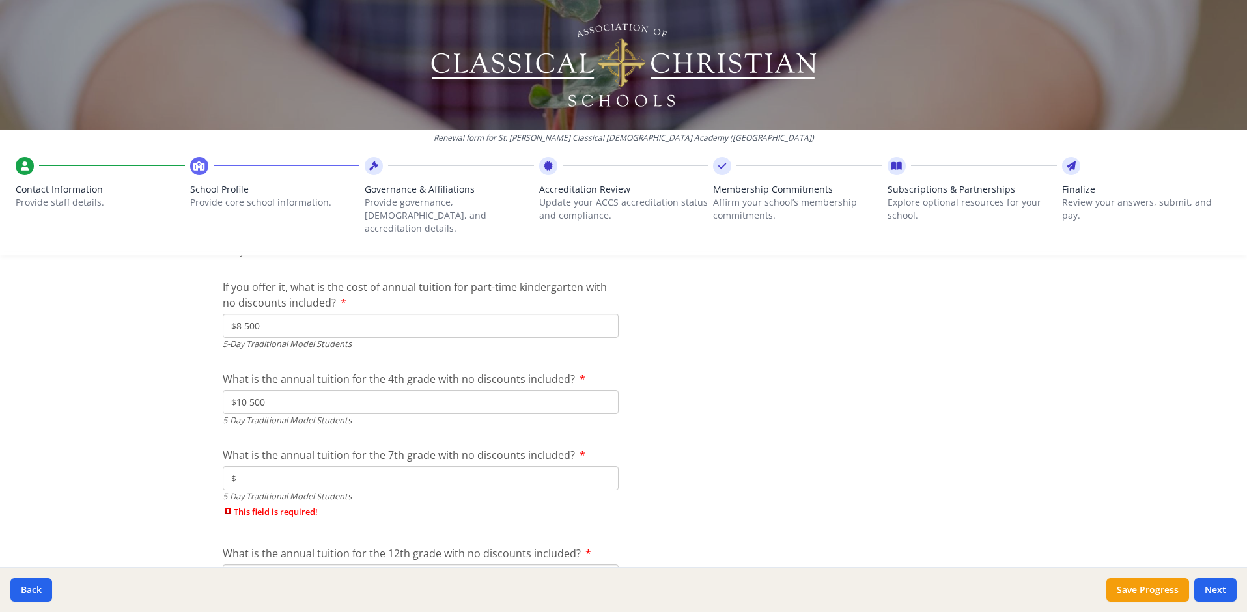
type input "$10 500"
click at [284, 470] on input "$" at bounding box center [421, 478] width 396 height 24
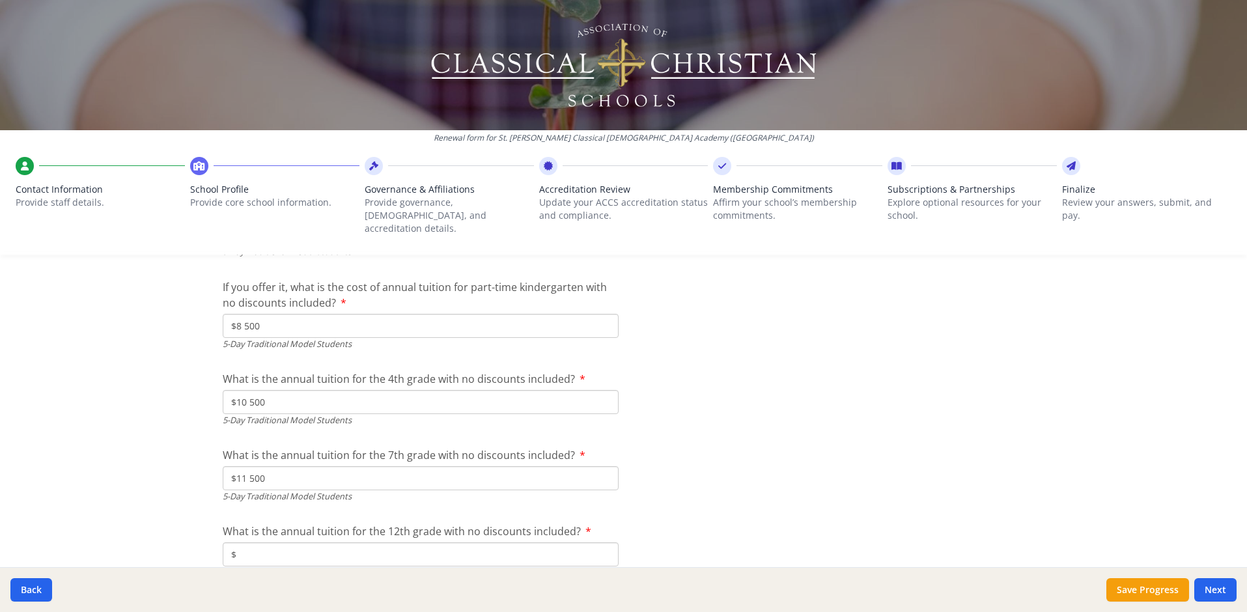
type input "$11 500"
click at [305, 548] on input "$" at bounding box center [421, 555] width 396 height 24
type input "$12 500"
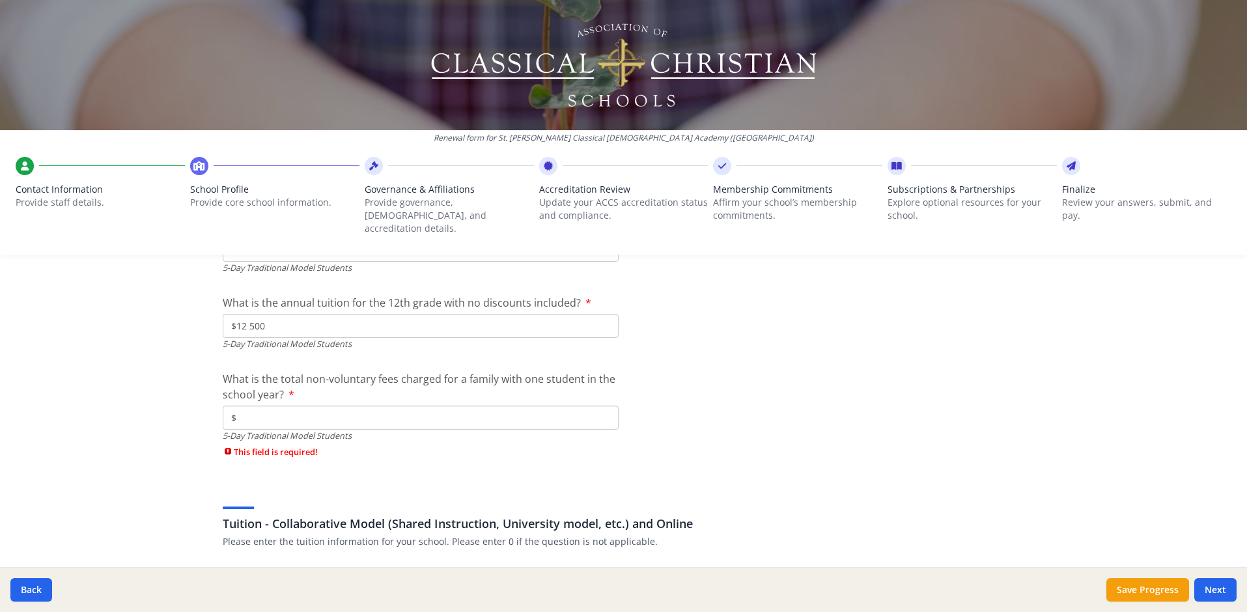
scroll to position [3746, 0]
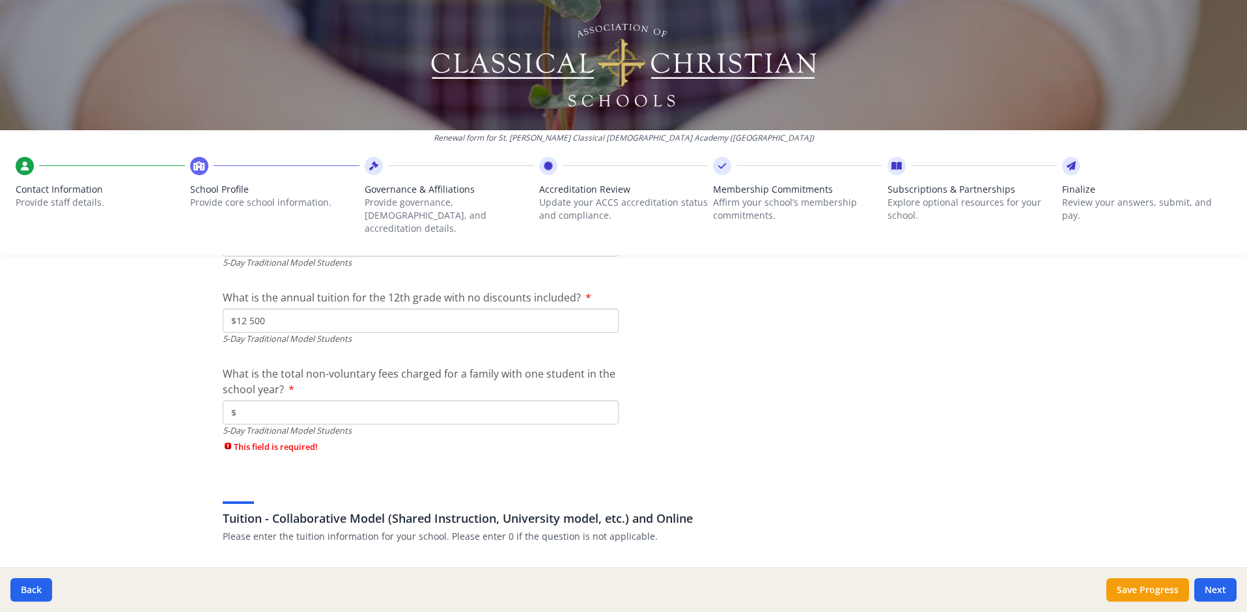
click at [586, 401] on input "$" at bounding box center [421, 413] width 396 height 24
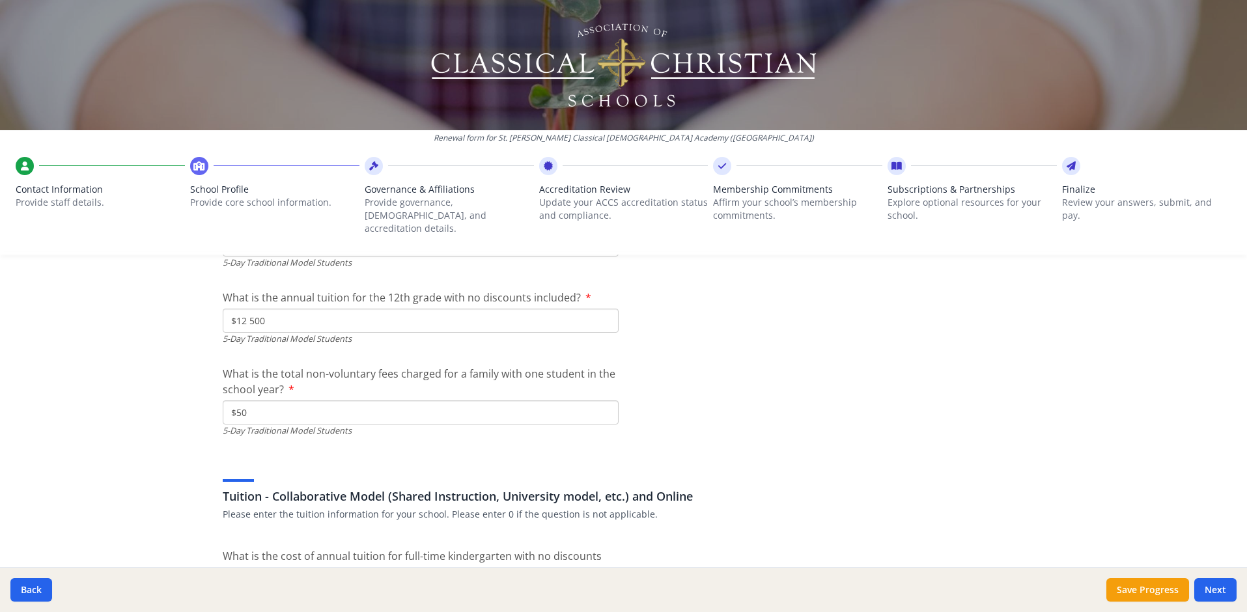
type input "$50"
click at [1060, 423] on div "Renewal form for St. Abraham's Classical Christian Academy (CA) Contact Informa…" at bounding box center [623, 306] width 1247 height 612
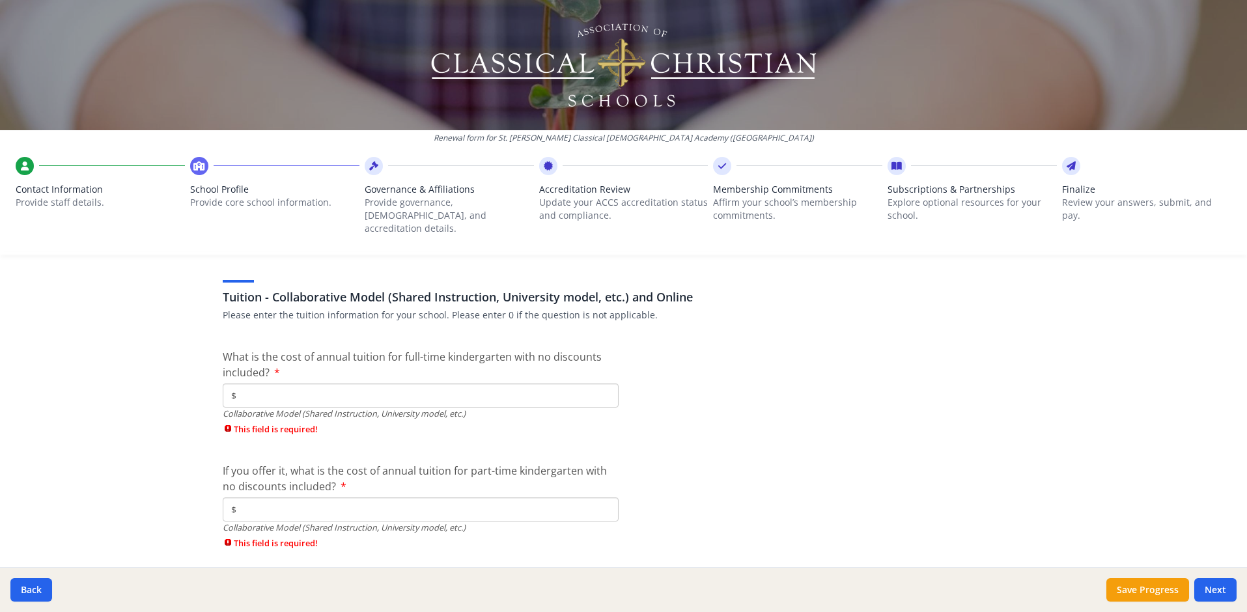
scroll to position [3951, 0]
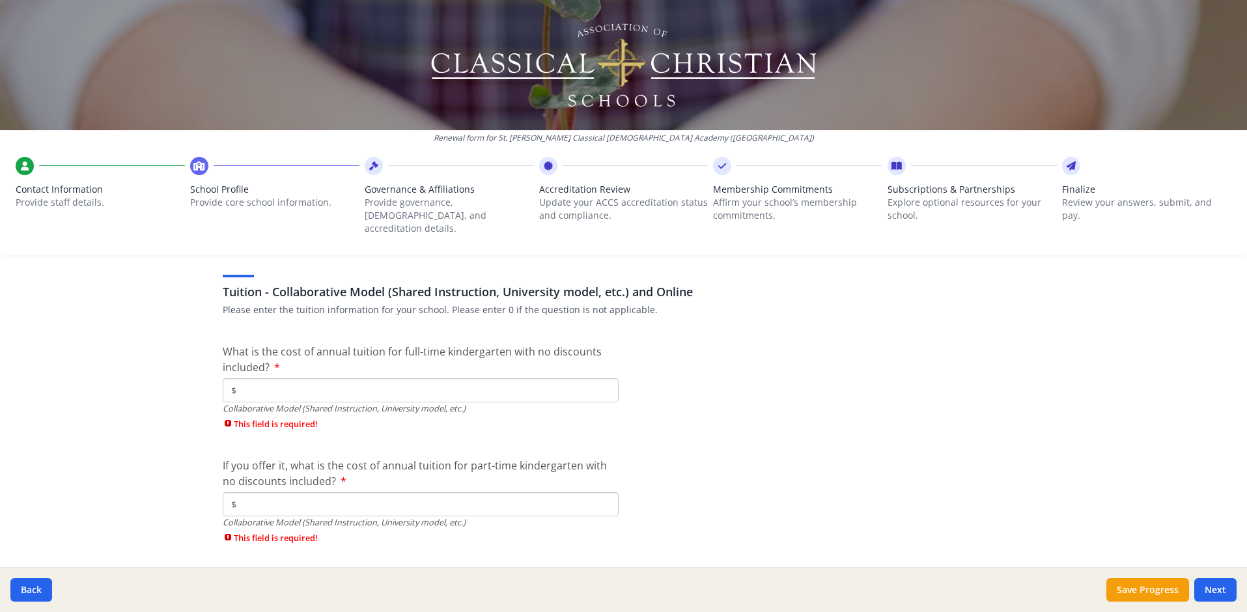
click at [496, 384] on input "$" at bounding box center [421, 390] width 396 height 24
click at [548, 378] on input "$" at bounding box center [421, 390] width 396 height 24
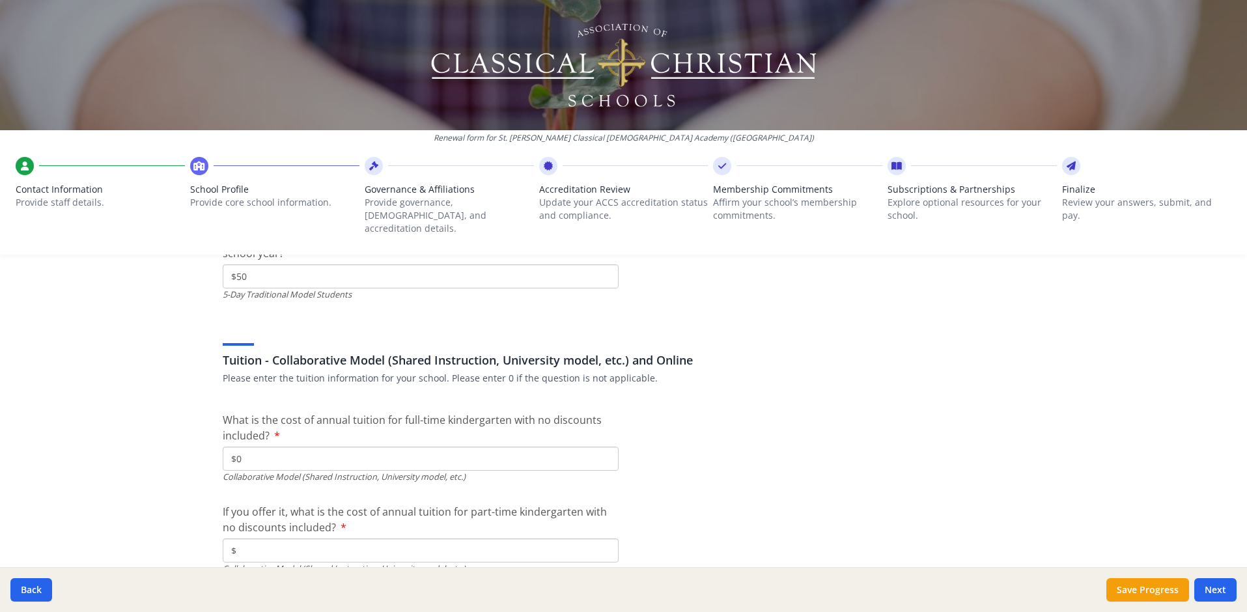
scroll to position [3887, 0]
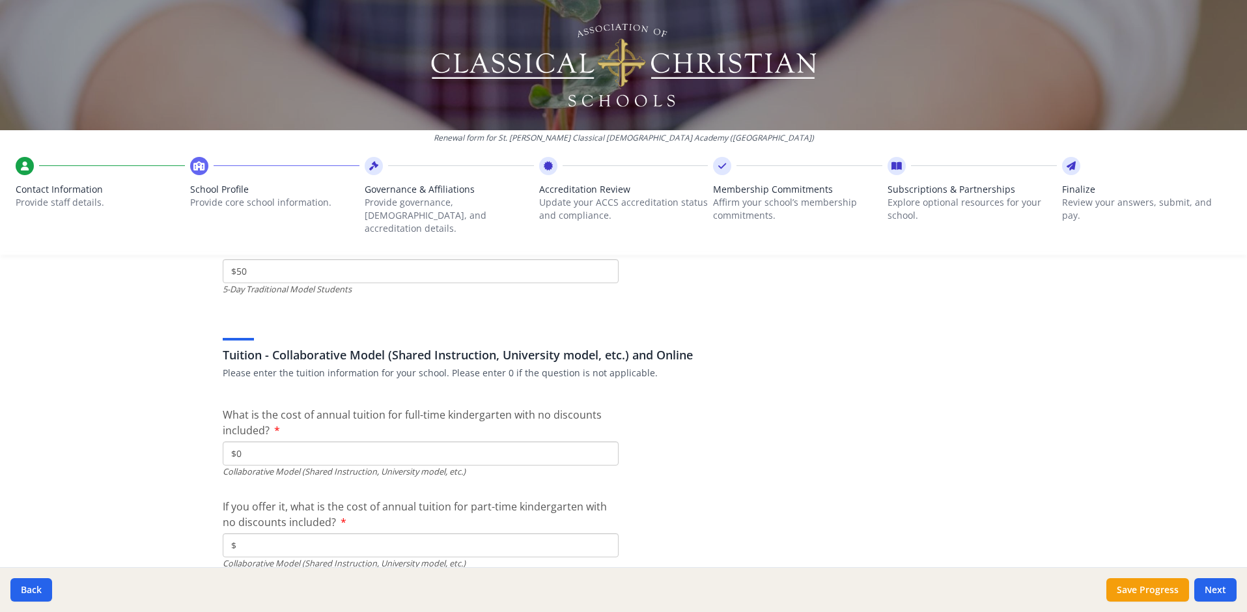
click at [330, 446] on input "$0" at bounding box center [421, 454] width 396 height 24
type input "$9 500"
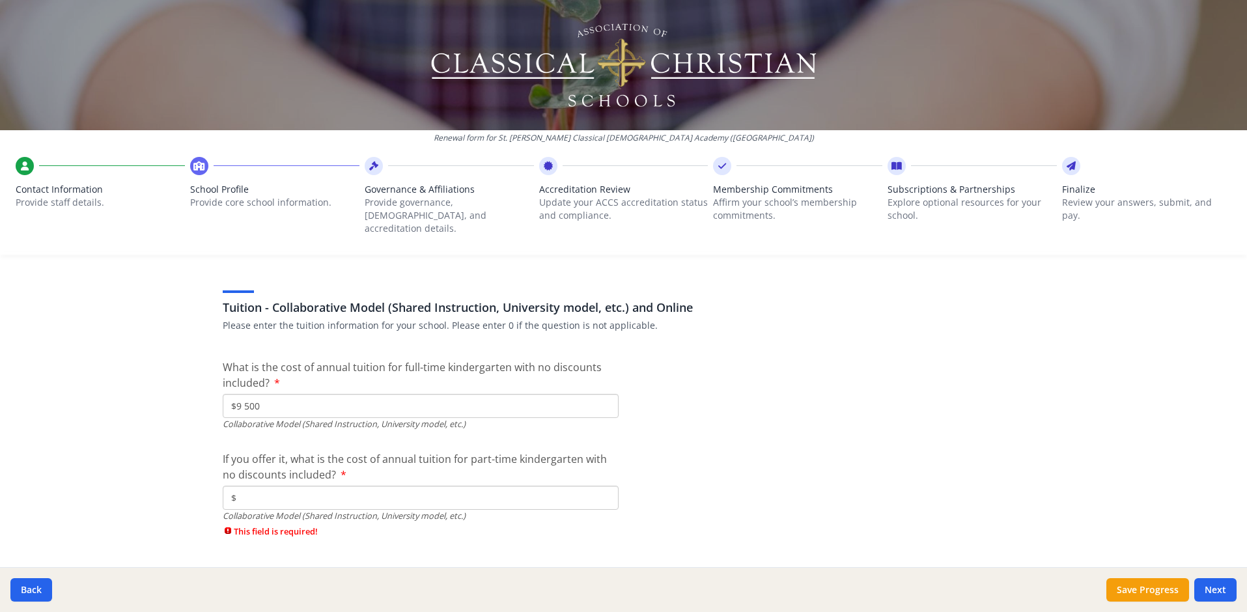
scroll to position [3941, 0]
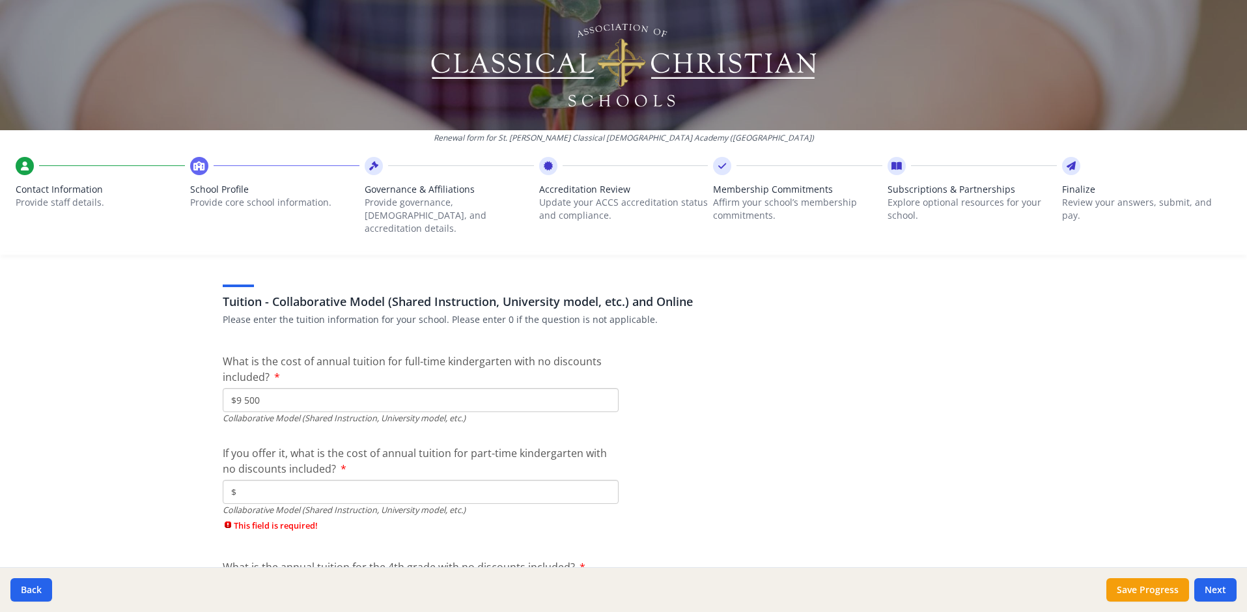
click at [320, 483] on input "$" at bounding box center [421, 492] width 396 height 24
type input "$0"
drag, startPoint x: 243, startPoint y: 387, endPoint x: 223, endPoint y: 386, distance: 20.2
click at [223, 388] on input "$9 500" at bounding box center [421, 400] width 396 height 24
type input "$0"
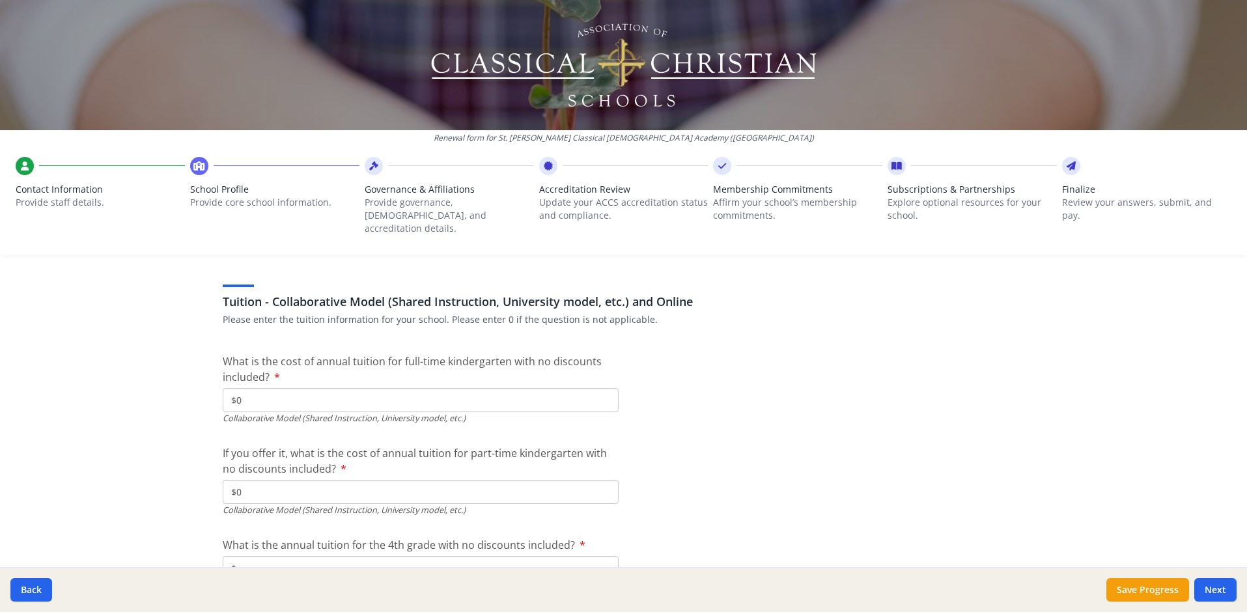
click at [507, 556] on input "$" at bounding box center [421, 568] width 396 height 24
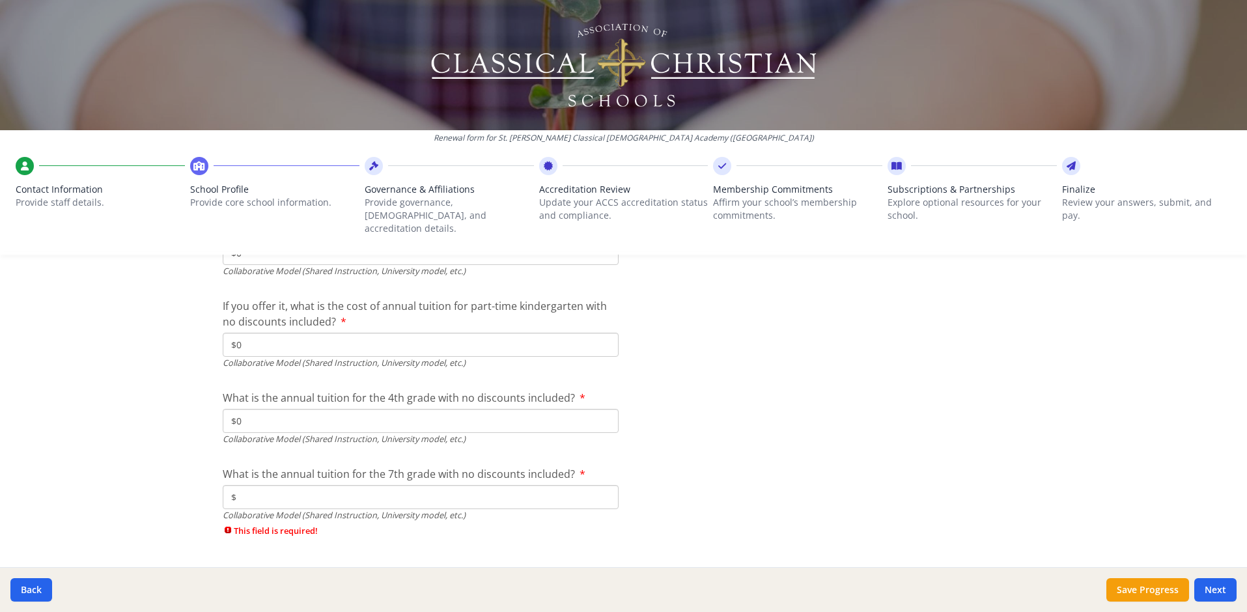
scroll to position [4130, 0]
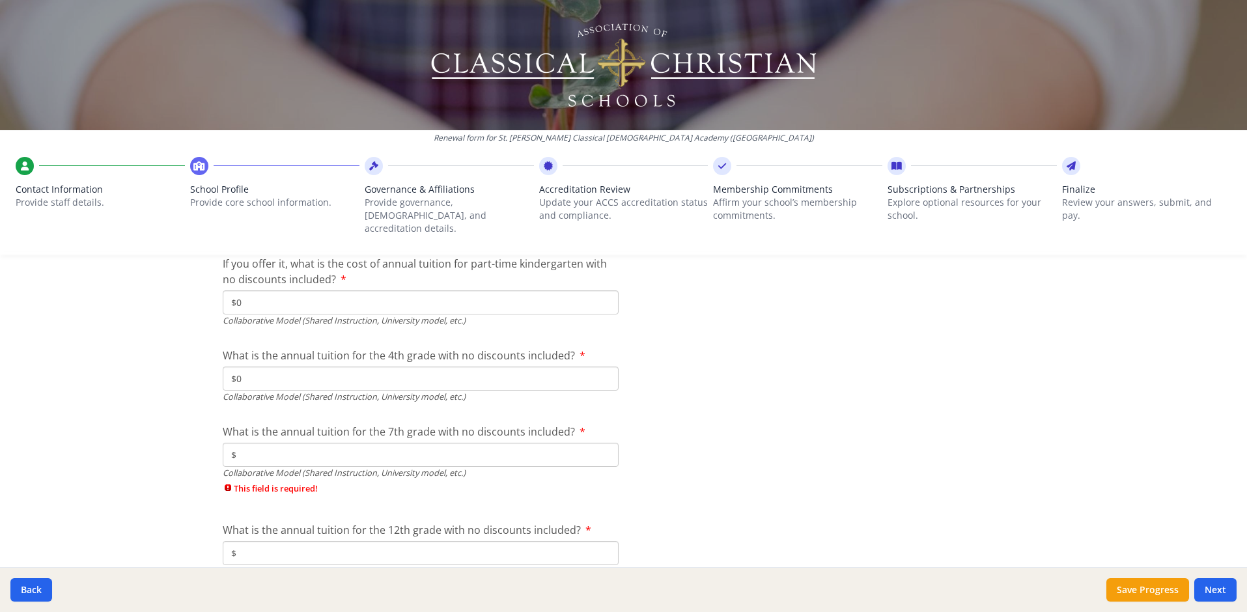
type input "$0"
click at [587, 444] on input "$" at bounding box center [421, 455] width 396 height 24
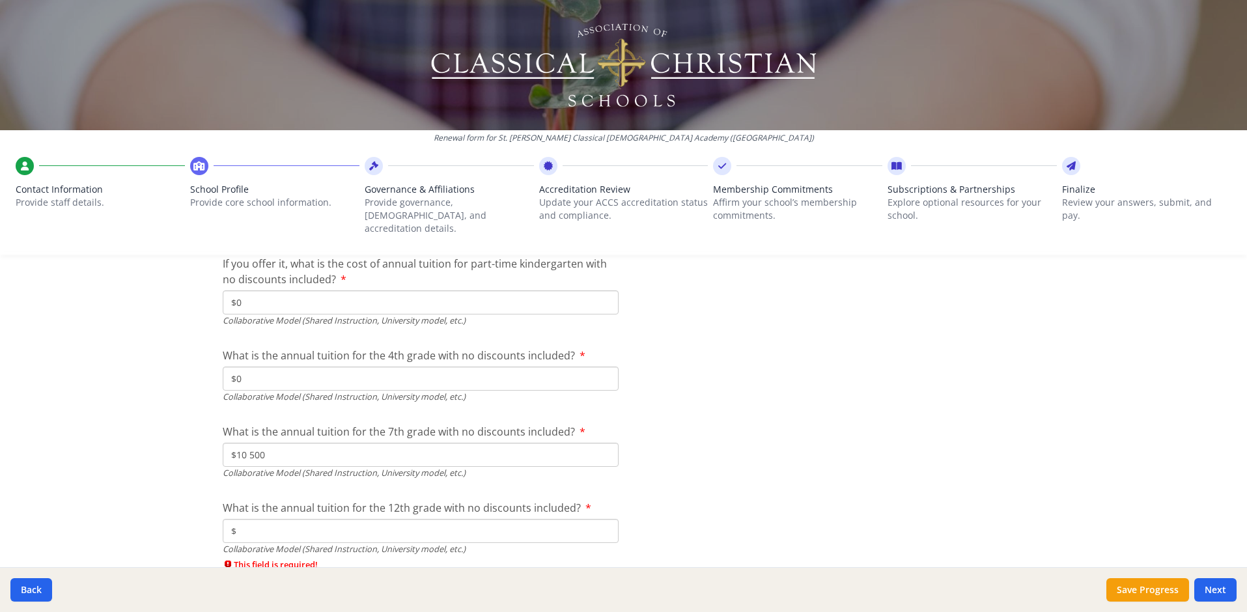
type input "$10 500"
click at [263, 519] on input "$" at bounding box center [421, 531] width 396 height 24
type input "$10 800"
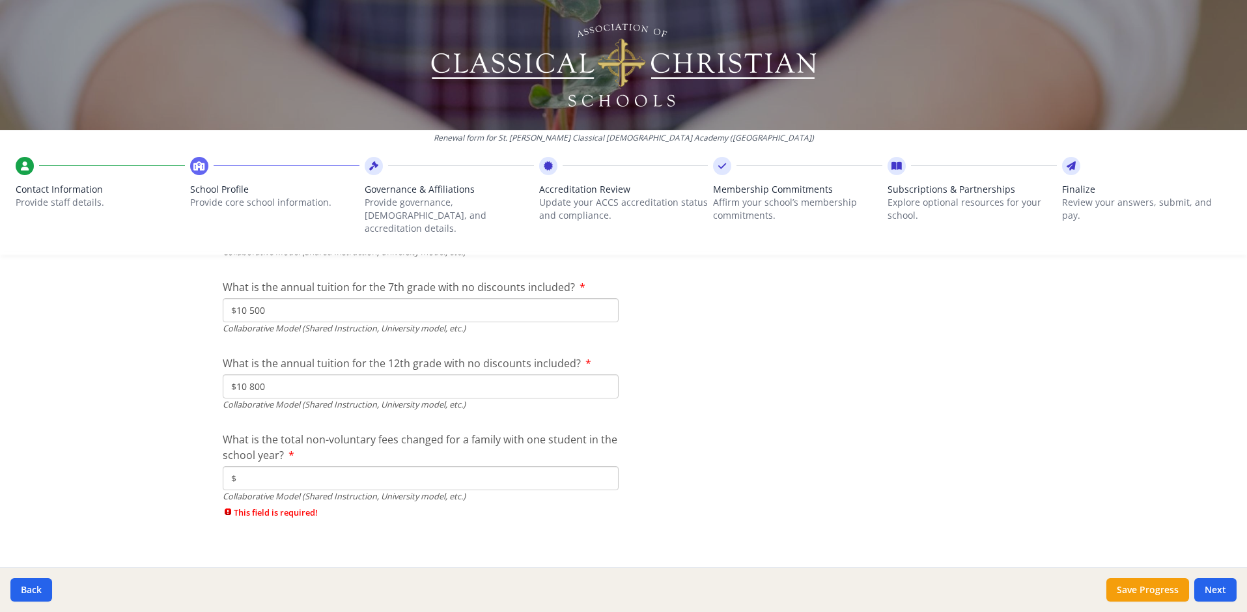
click at [588, 466] on input "$" at bounding box center [421, 478] width 396 height 24
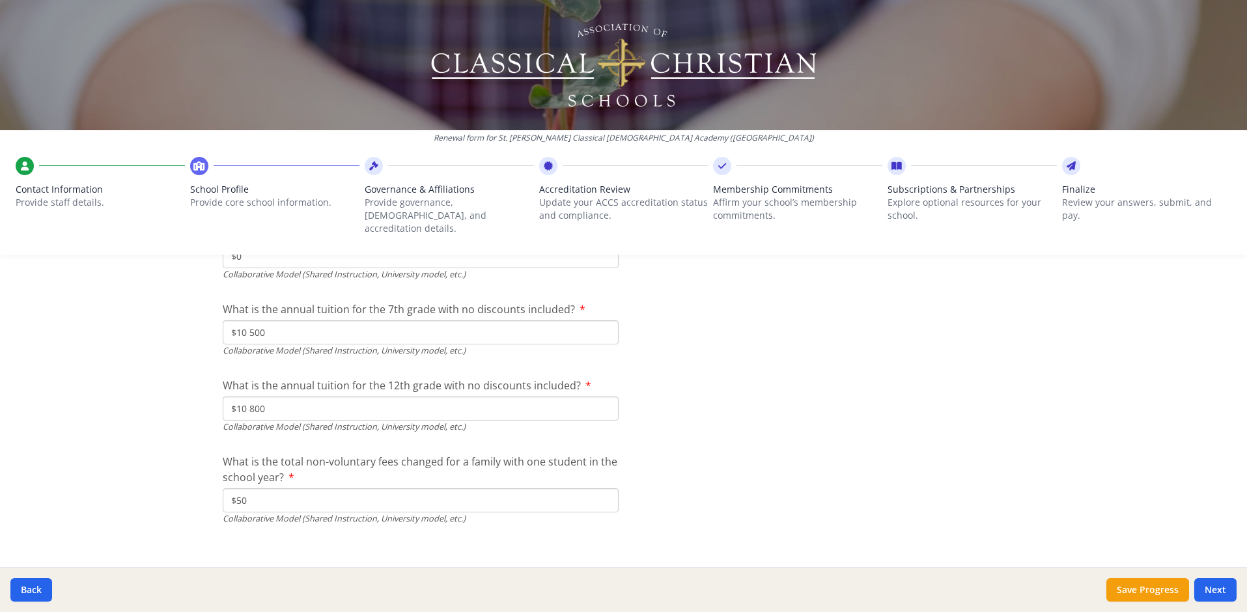
type input "$50"
click at [1225, 591] on button "Next" at bounding box center [1216, 589] width 42 height 23
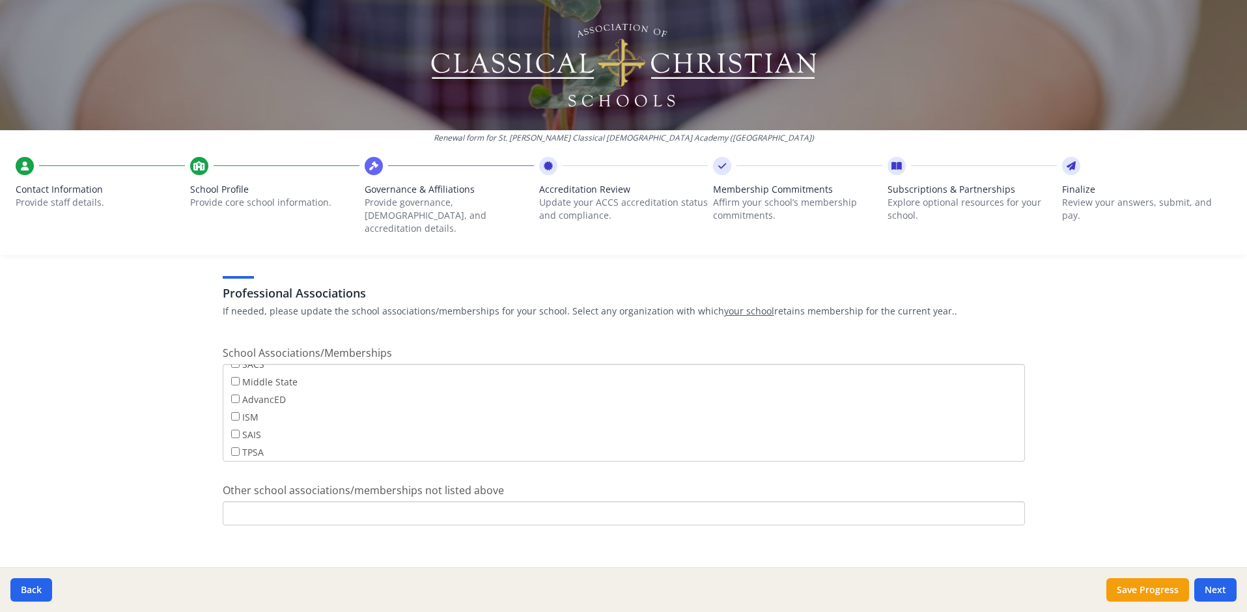
scroll to position [105, 0]
click at [1199, 591] on button "Next" at bounding box center [1216, 589] width 42 height 23
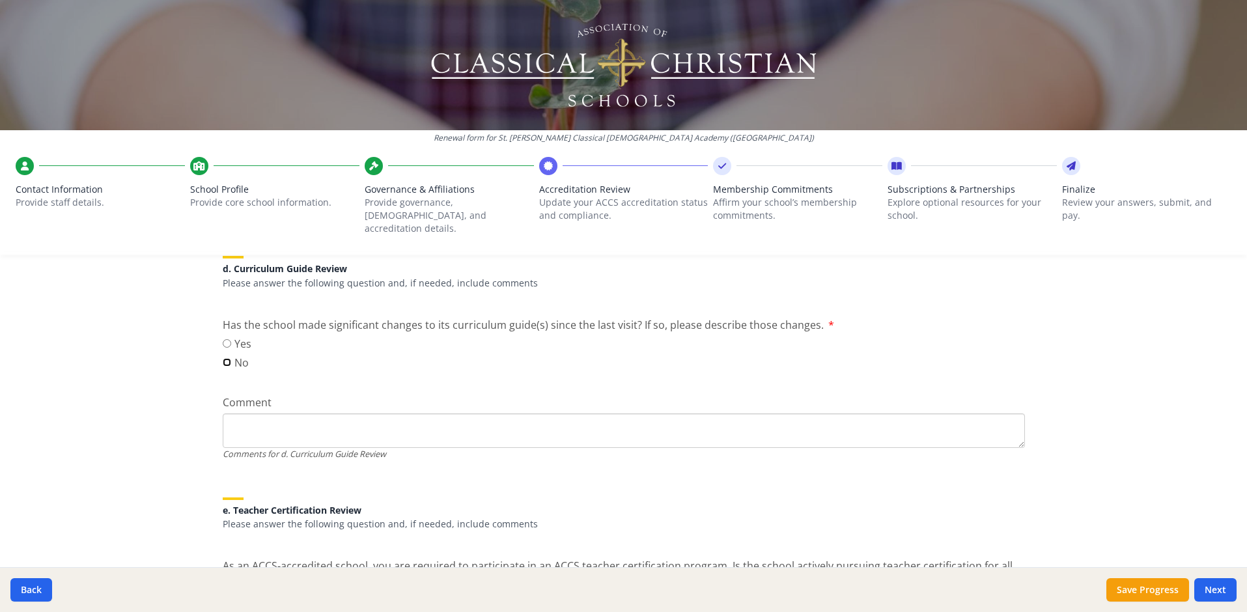
click at [223, 358] on input "No" at bounding box center [227, 362] width 8 height 8
radio input "true"
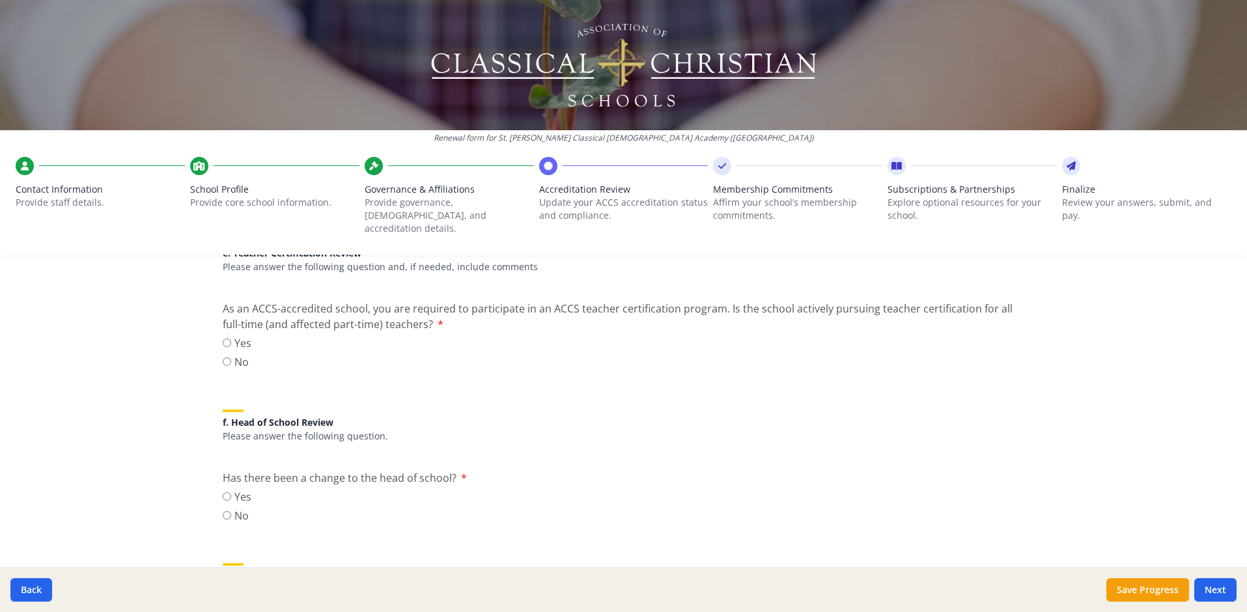
scroll to position [1187, 0]
click at [223, 336] on input "Yes" at bounding box center [227, 340] width 8 height 8
radio input "true"
click at [223, 509] on input "No" at bounding box center [227, 513] width 8 height 8
radio input "true"
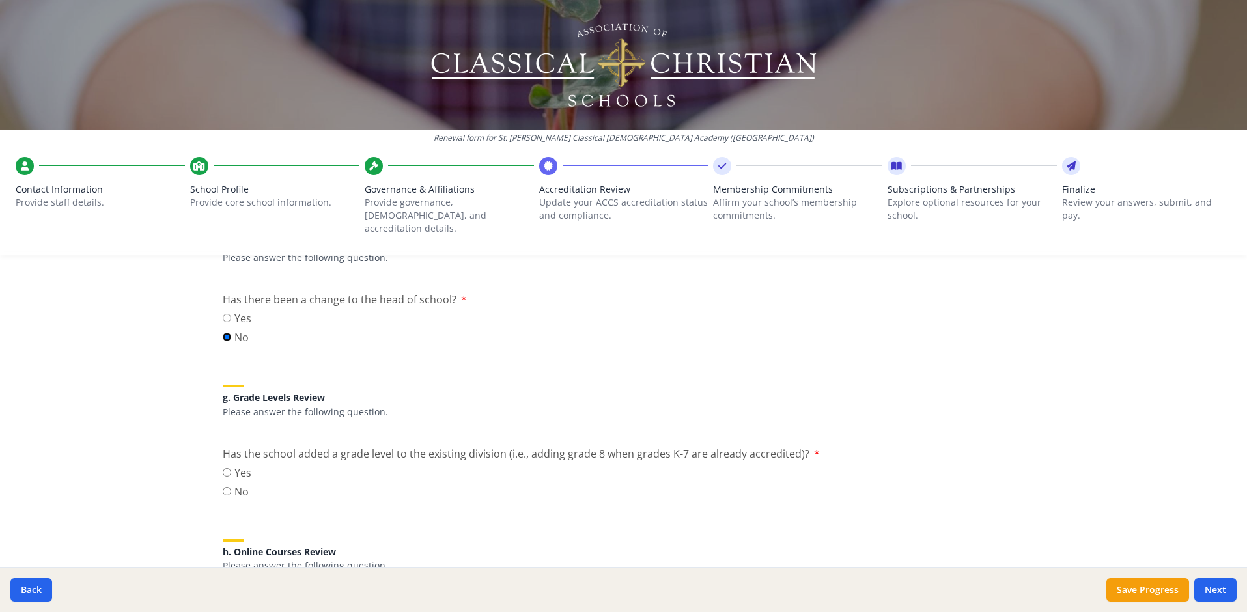
scroll to position [1425, 0]
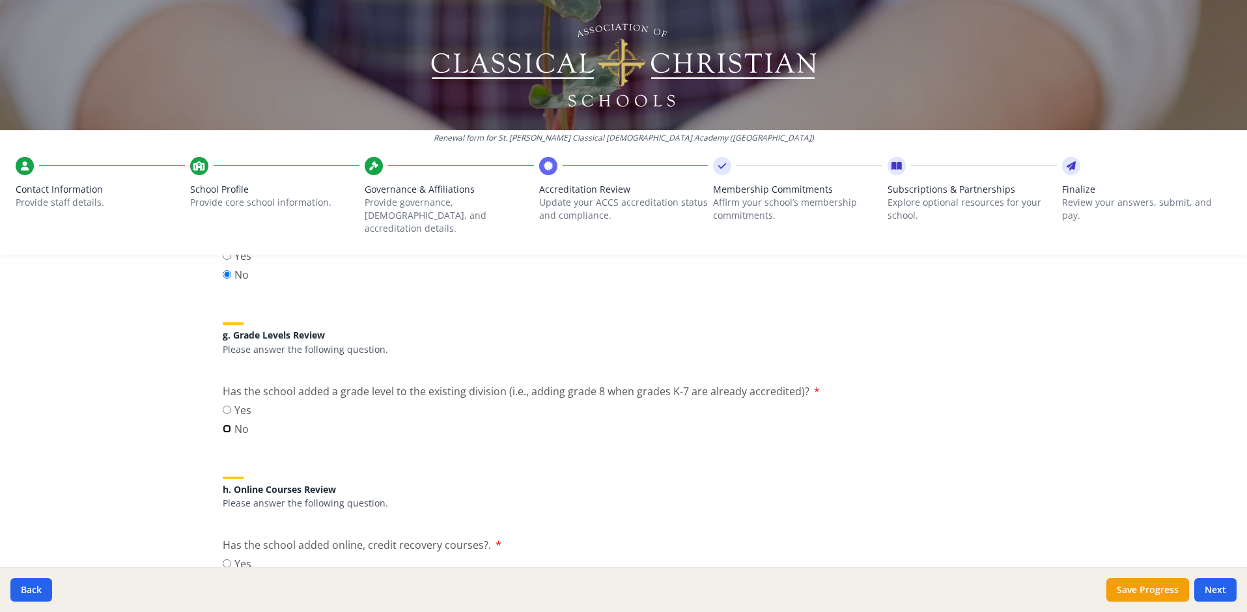
click at [223, 425] on input "No" at bounding box center [227, 429] width 8 height 8
radio input "true"
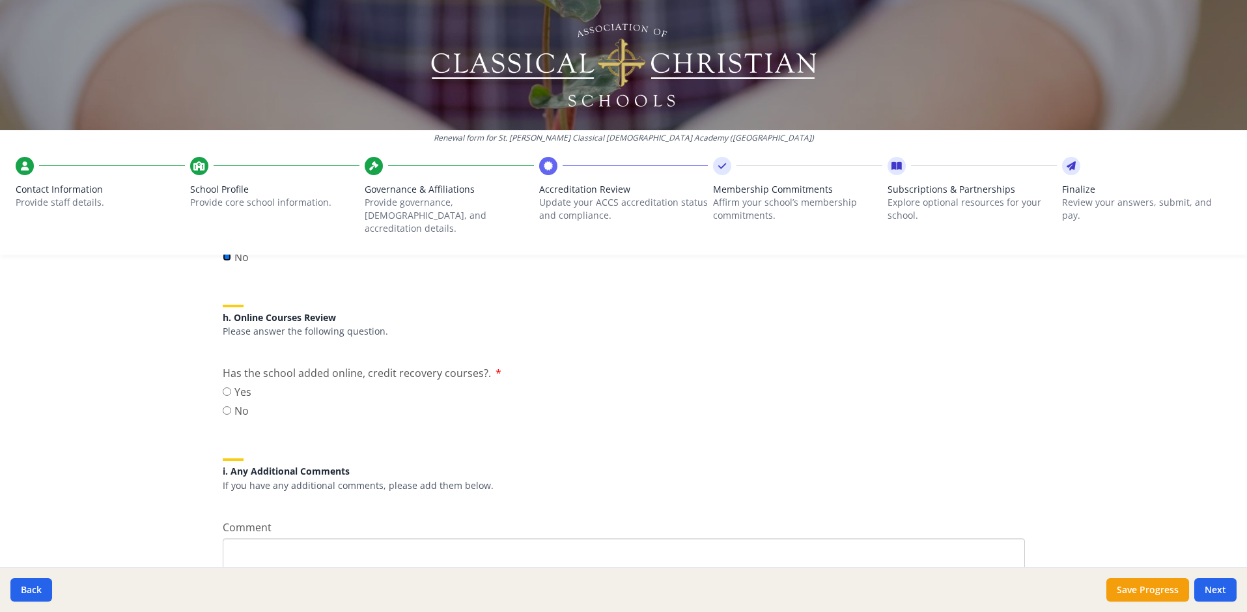
scroll to position [1600, 0]
click at [223, 404] on input "No" at bounding box center [227, 408] width 8 height 8
radio input "true"
click at [1215, 588] on button "Next" at bounding box center [1216, 589] width 42 height 23
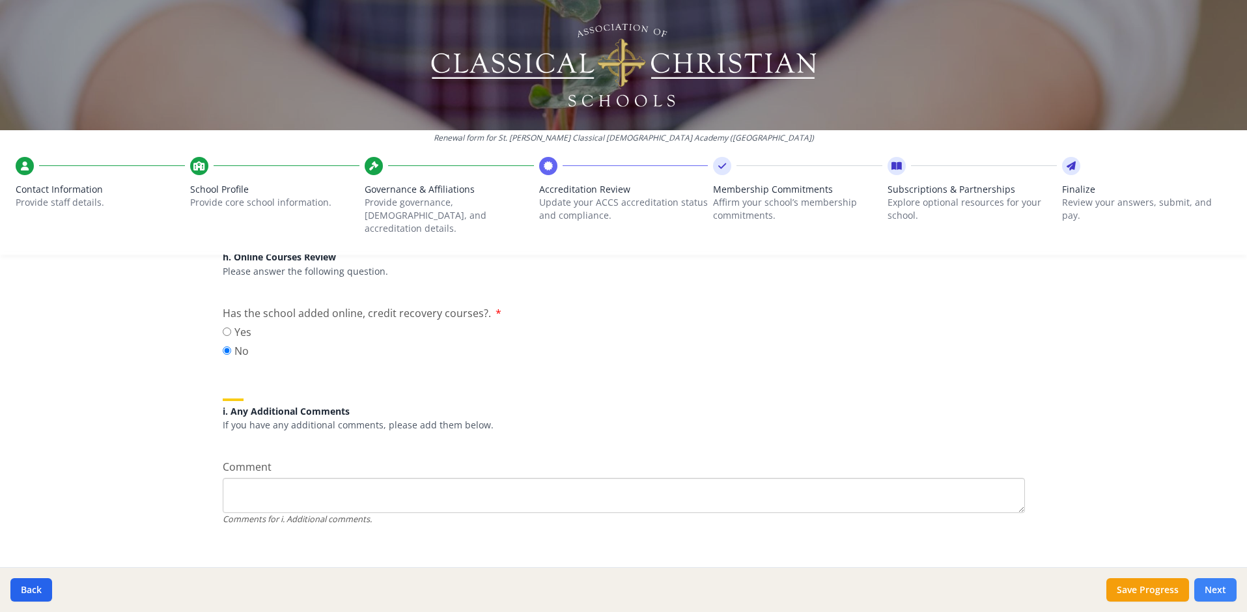
click at [1219, 591] on button "Next" at bounding box center [1216, 589] width 42 height 23
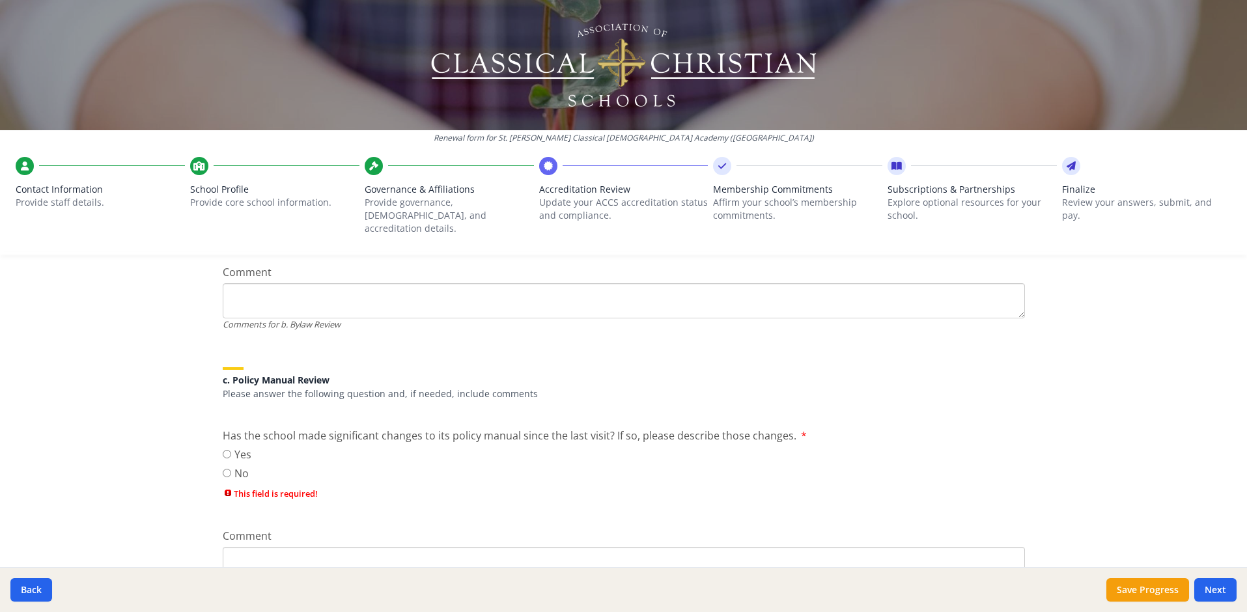
scroll to position [651, 0]
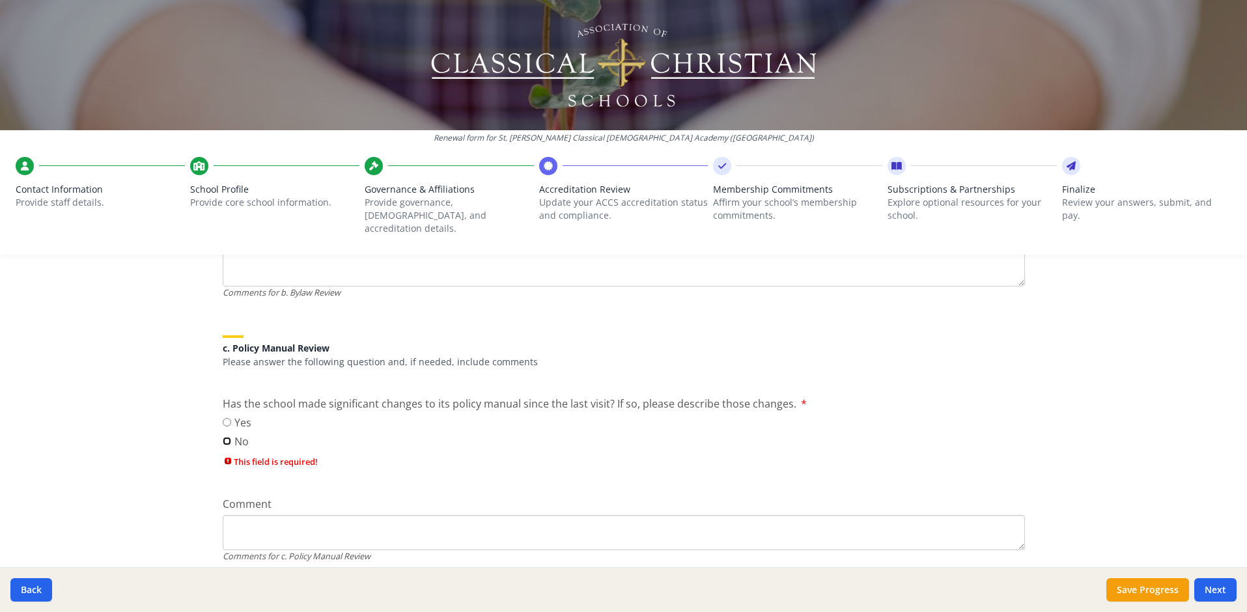
click at [223, 437] on input "No" at bounding box center [227, 441] width 8 height 8
radio input "true"
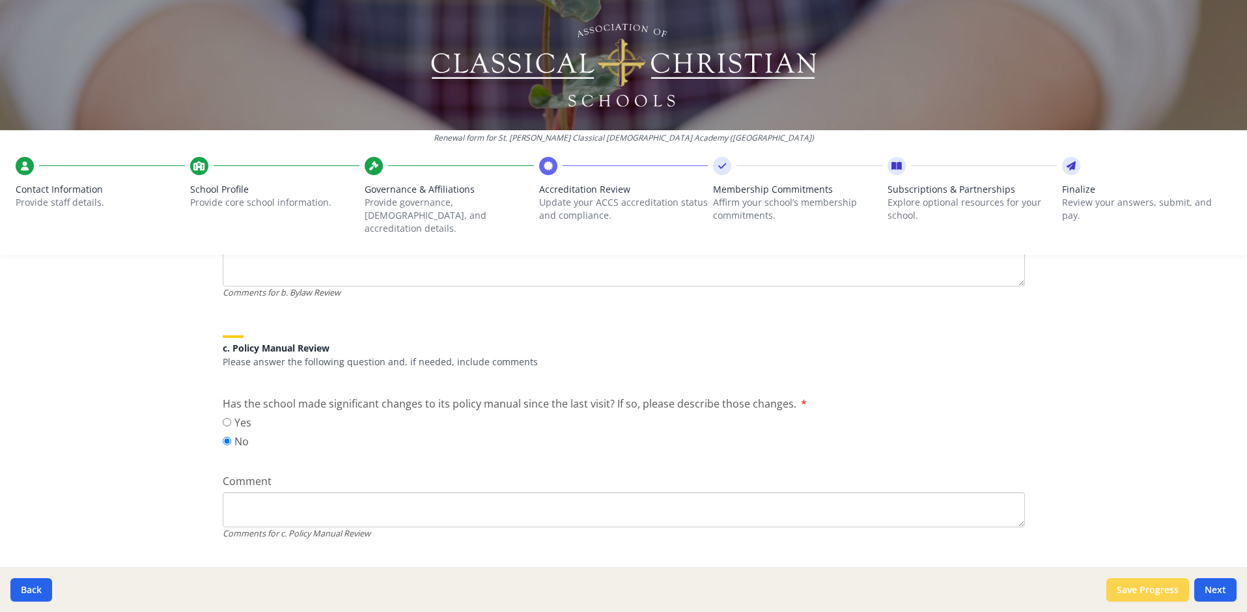
click at [1132, 587] on button "Save Progress" at bounding box center [1148, 589] width 83 height 23
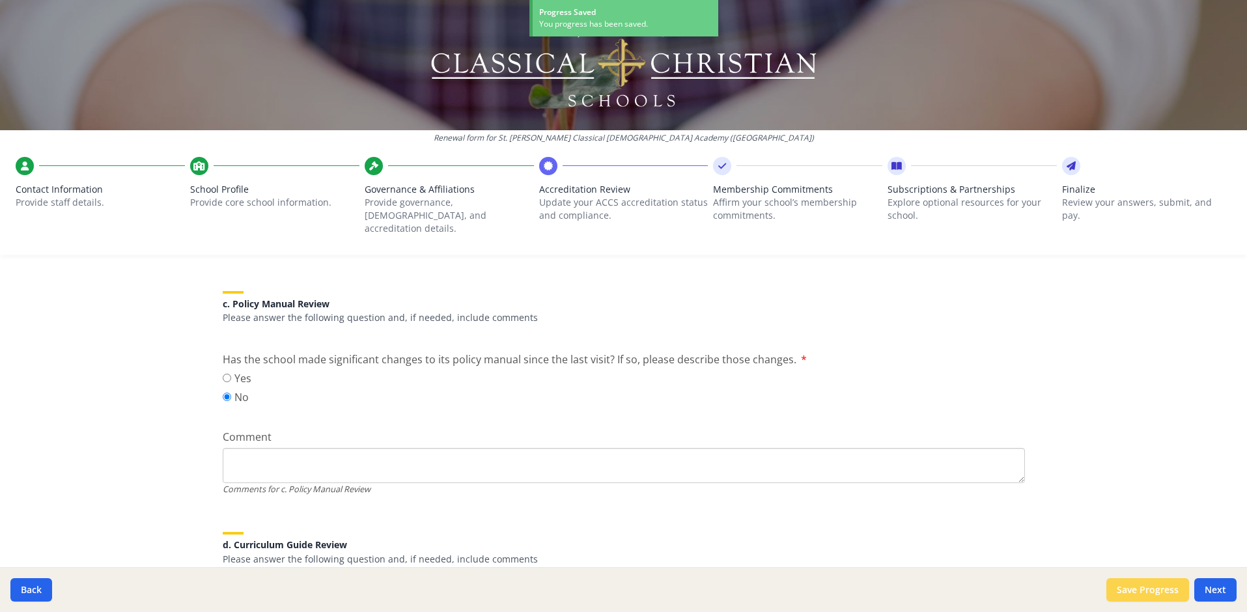
scroll to position [629, 0]
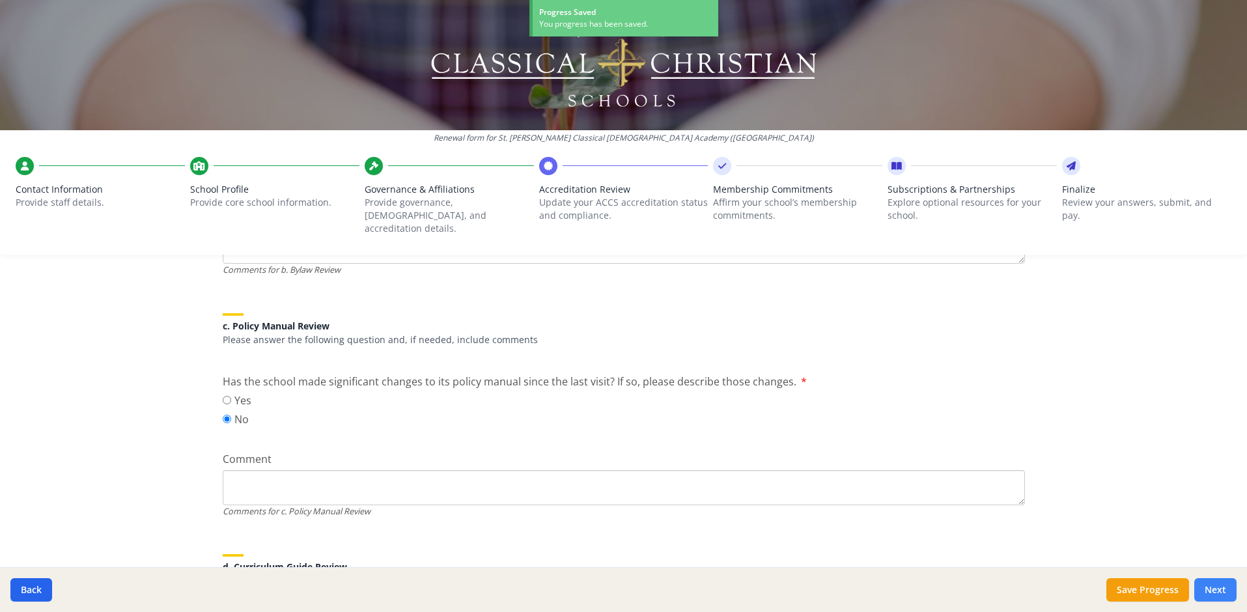
click at [1218, 590] on button "Next" at bounding box center [1216, 589] width 42 height 23
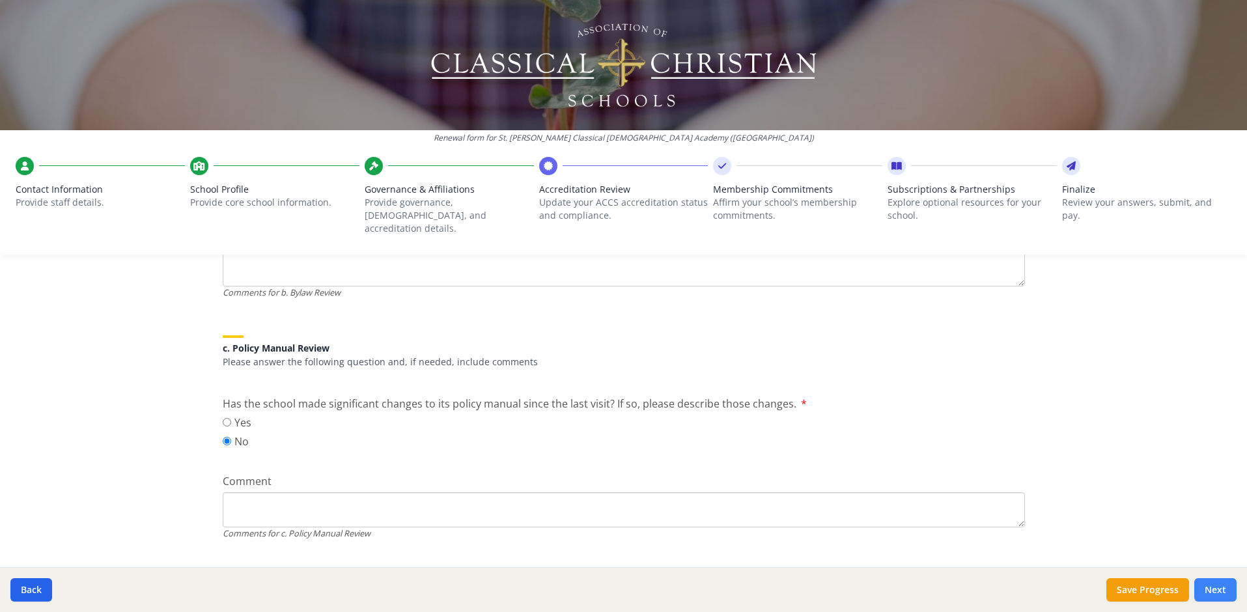
click at [1219, 596] on button "Next" at bounding box center [1216, 589] width 42 height 23
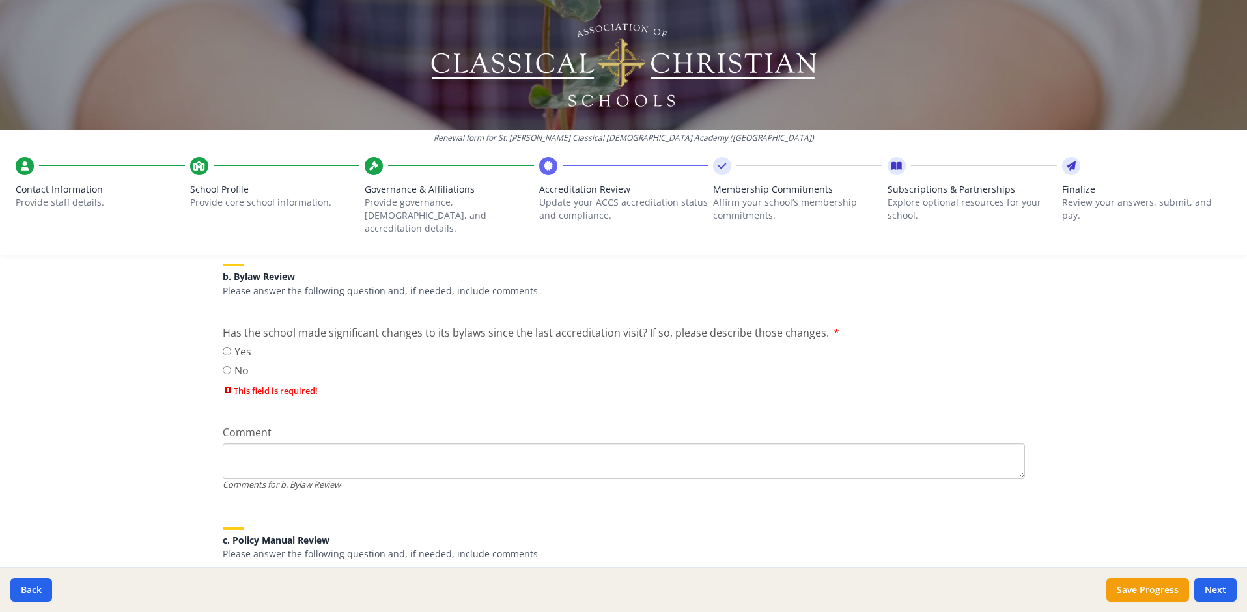
scroll to position [438, 0]
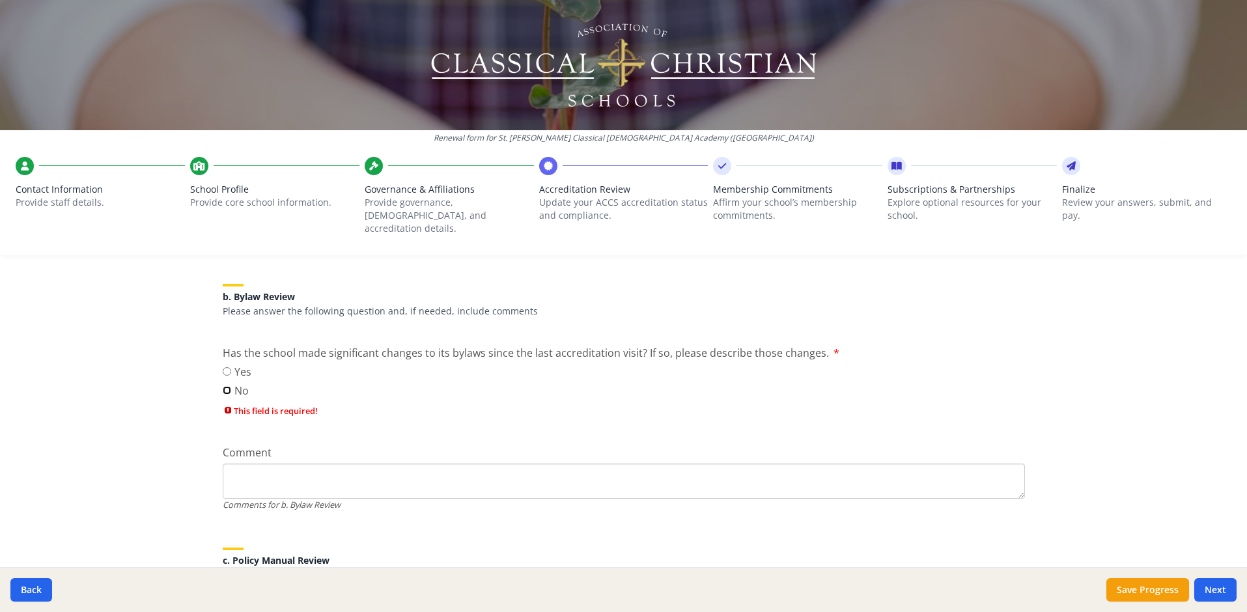
click at [224, 386] on input "No" at bounding box center [227, 390] width 8 height 8
radio input "true"
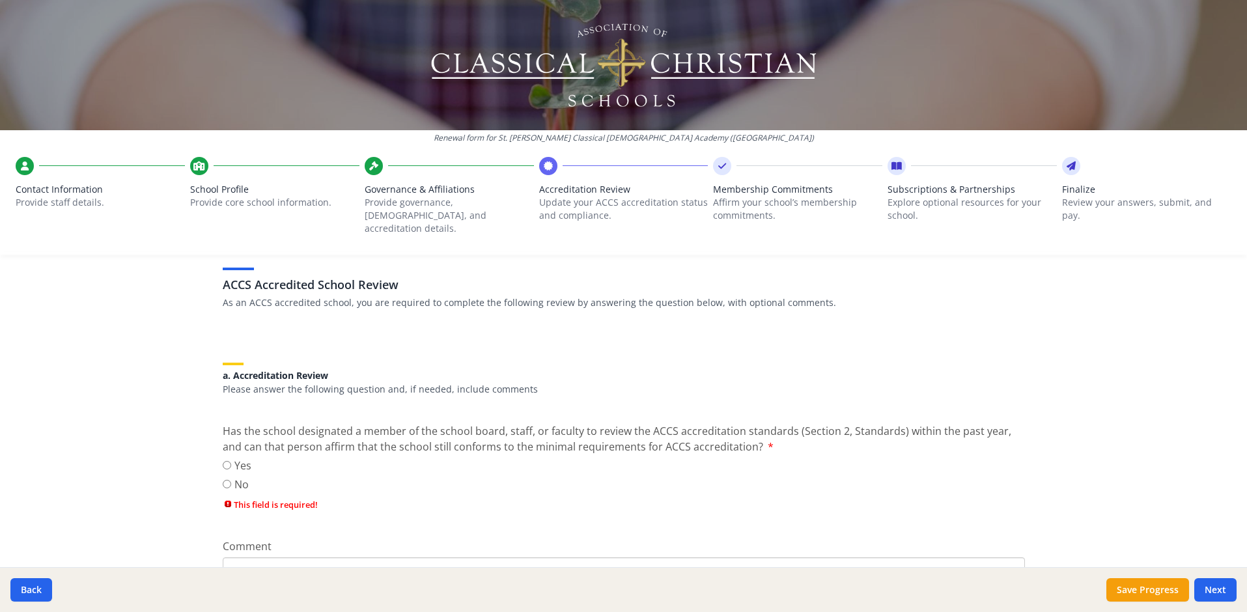
scroll to position [83, 0]
click at [223, 459] on input "Yes" at bounding box center [227, 463] width 8 height 8
radio input "true"
click at [1228, 584] on button "Next" at bounding box center [1216, 589] width 42 height 23
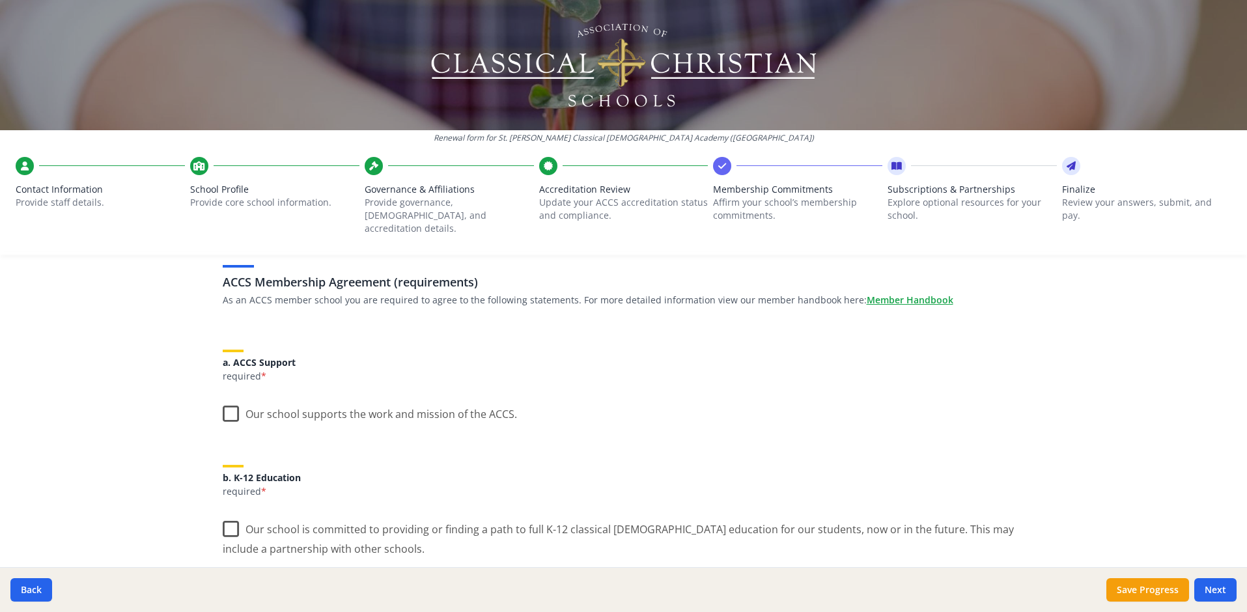
click at [225, 404] on label "Our school supports the work and mission of the ACCS." at bounding box center [370, 411] width 294 height 28
click at [0, 0] on input "Our school supports the work and mission of the ACCS." at bounding box center [0, 0] width 0 height 0
click at [223, 520] on label "Our school is committed to providing or finding a path to full K-12 classical C…" at bounding box center [624, 535] width 802 height 44
click at [0, 0] on input "Our school is committed to providing or finding a path to full K-12 classical C…" at bounding box center [0, 0] width 0 height 0
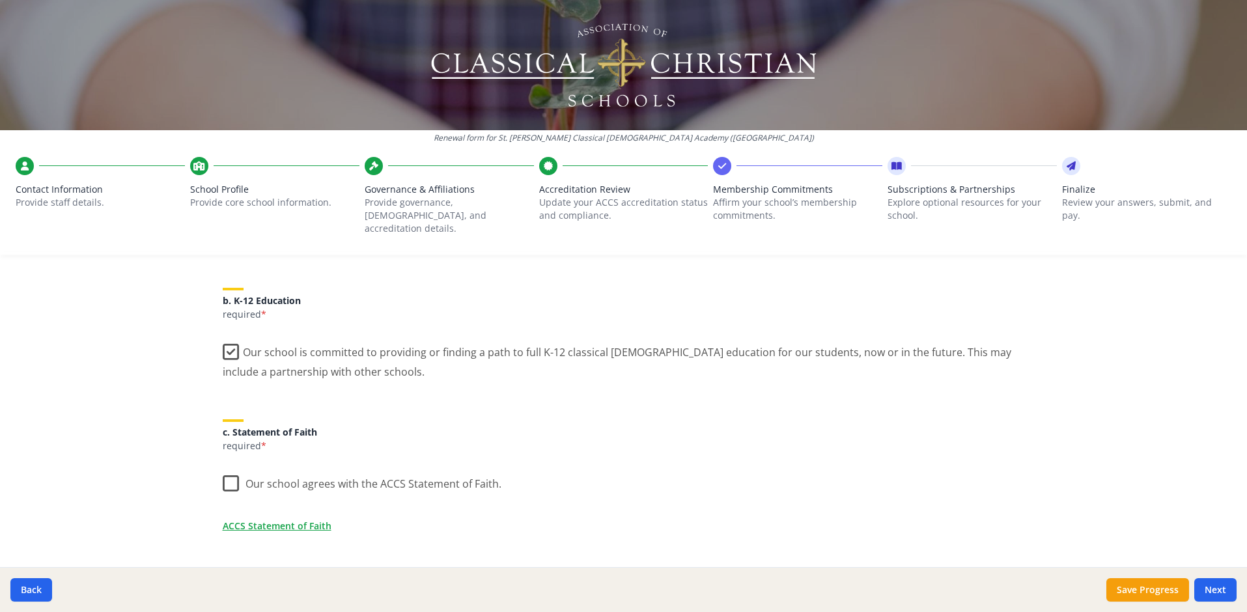
scroll to position [262, 0]
click at [227, 468] on label "Our school agrees with the ACCS Statement of Faith." at bounding box center [362, 479] width 279 height 28
click at [0, 0] on input "Our school agrees with the ACCS Statement of Faith." at bounding box center [0, 0] width 0 height 0
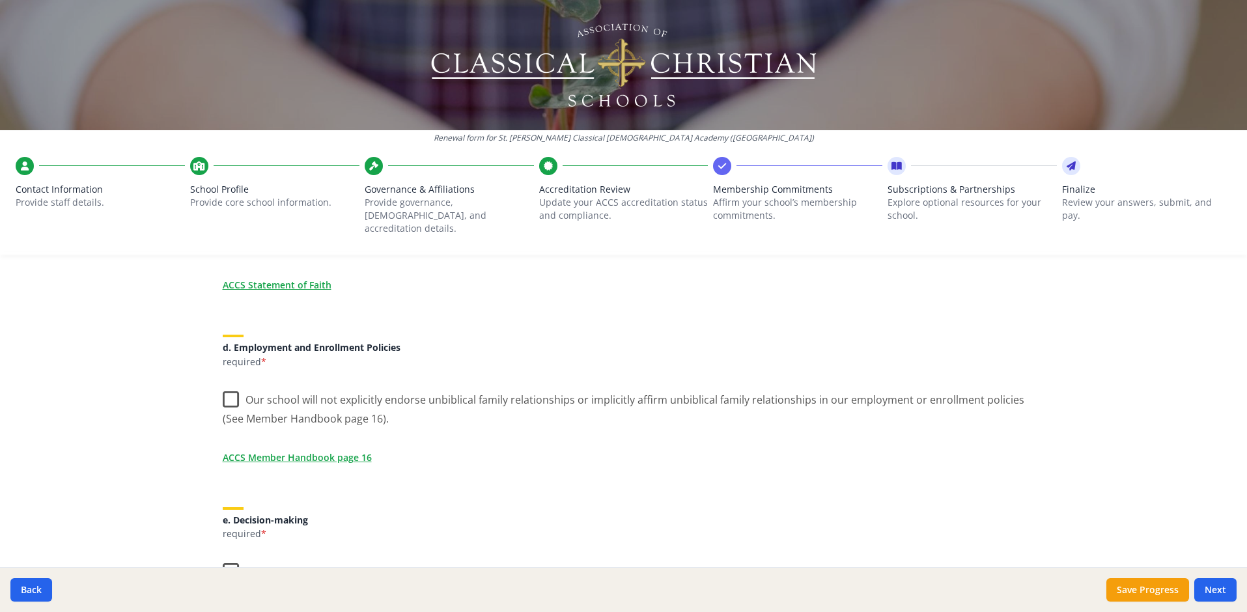
scroll to position [511, 0]
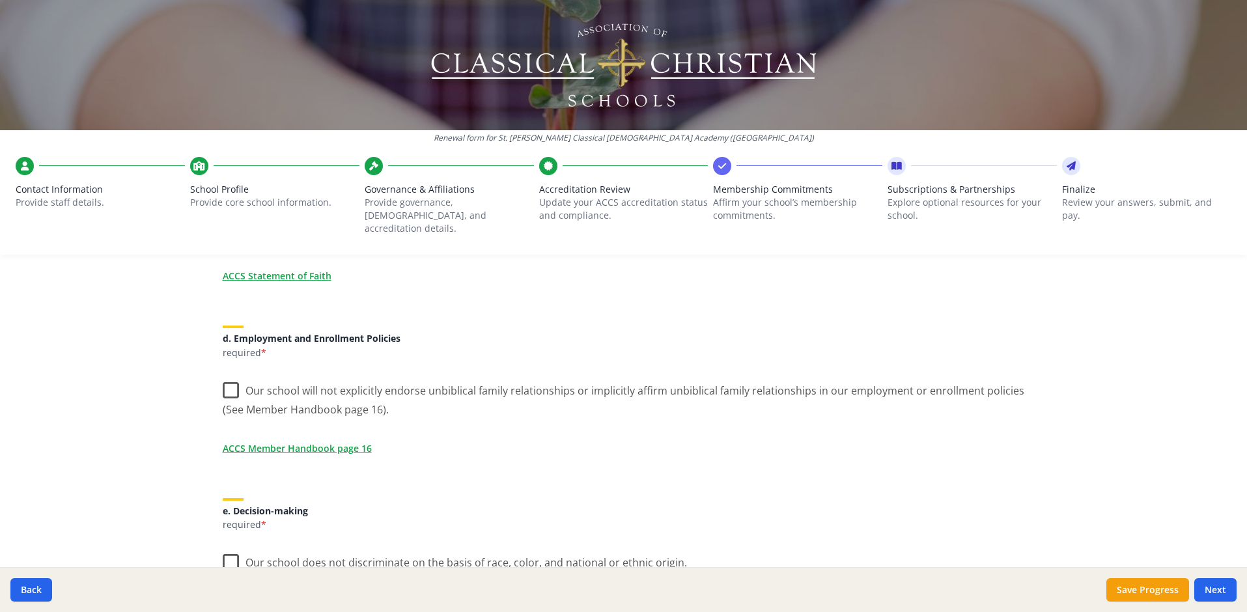
click at [230, 379] on label "Our school will not explicitly endorse unbiblical family relationships or impli…" at bounding box center [624, 396] width 802 height 44
click at [0, 0] on input "Our school will not explicitly endorse unbiblical family relationships or impli…" at bounding box center [0, 0] width 0 height 0
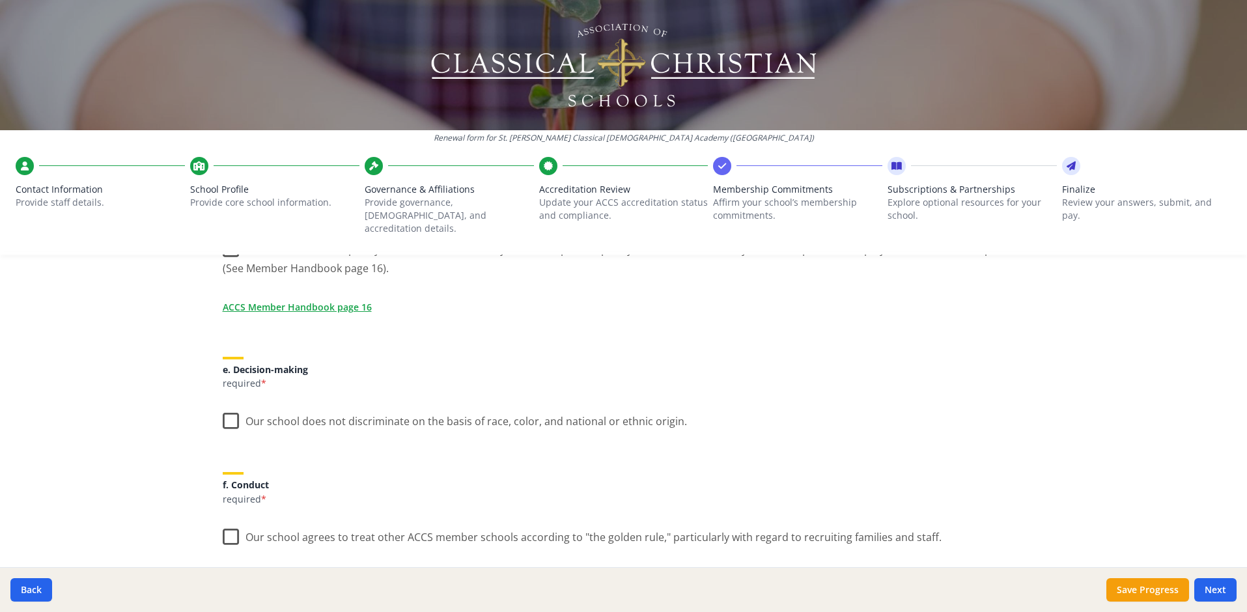
scroll to position [666, 0]
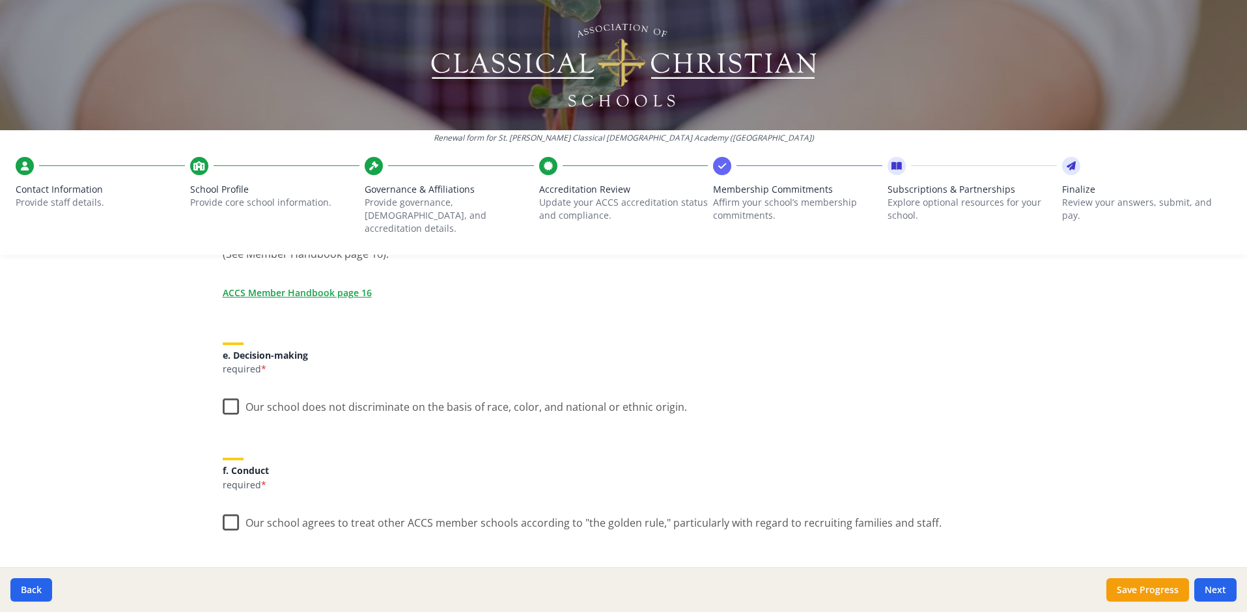
click at [230, 395] on label "Our school does not discriminate on the basis of race, color, and national or e…" at bounding box center [455, 404] width 464 height 28
click at [0, 0] on input "Our school does not discriminate on the basis of race, color, and national or e…" at bounding box center [0, 0] width 0 height 0
click at [227, 516] on label "Our school agrees to treat other ACCS member schools according to "the golden r…" at bounding box center [582, 520] width 719 height 28
click at [0, 0] on input "Our school agrees to treat other ACCS member schools according to "the golden r…" at bounding box center [0, 0] width 0 height 0
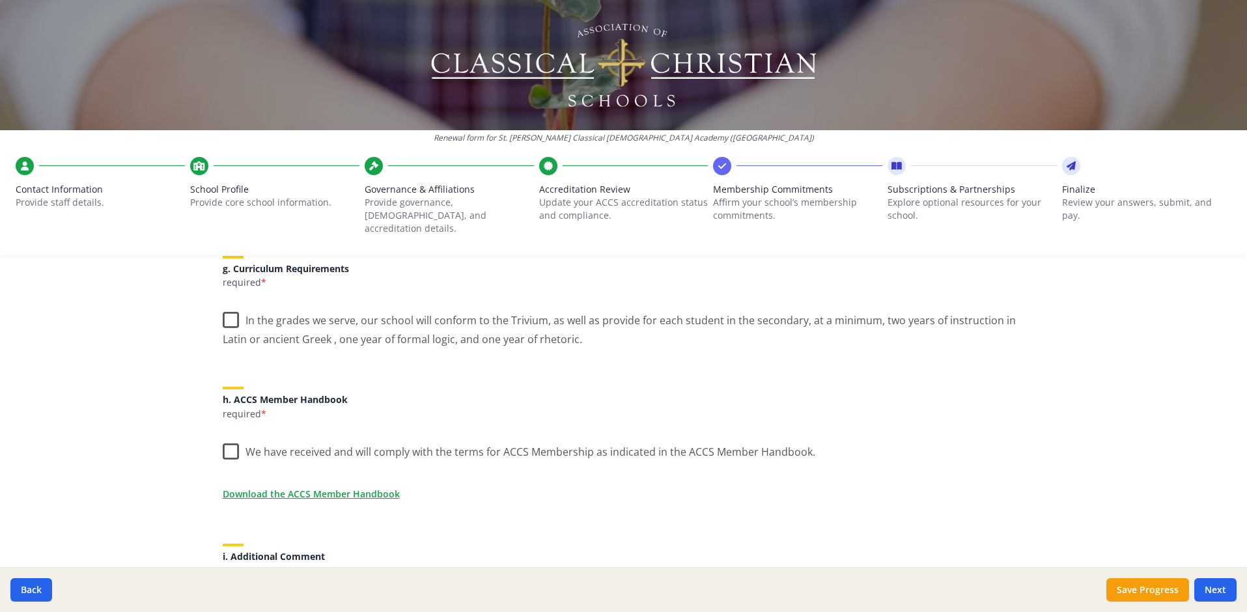
scroll to position [995, 0]
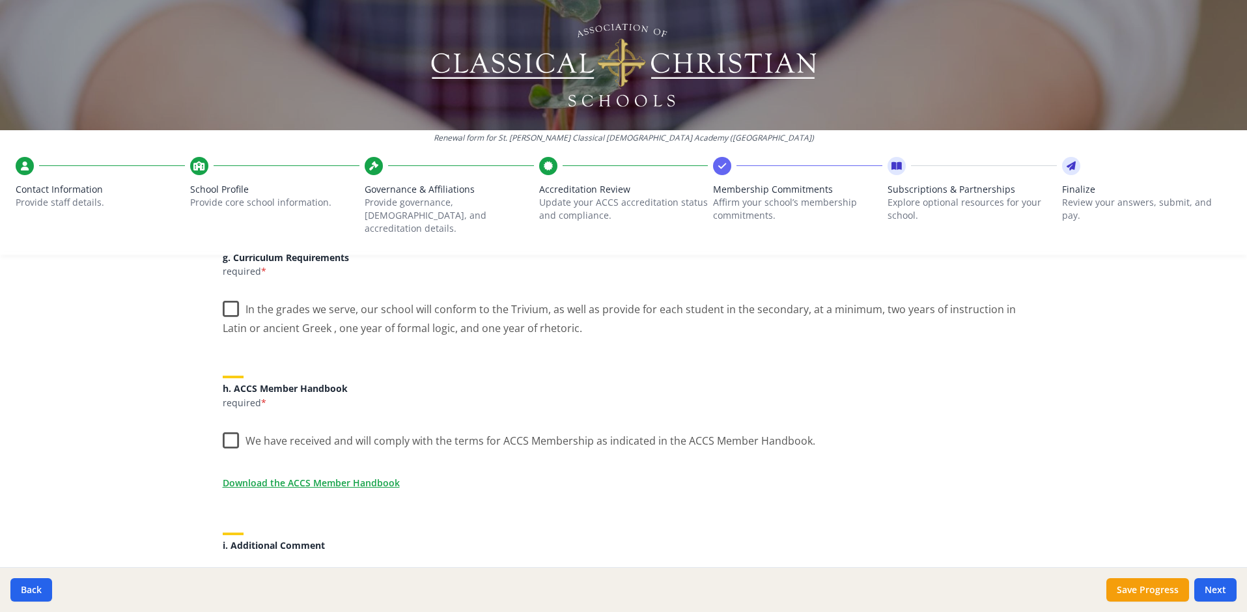
click at [231, 298] on label "In the grades we serve, our school will conform to the Trivium, as well as prov…" at bounding box center [624, 314] width 802 height 44
click at [0, 0] on input "In the grades we serve, our school will conform to the Trivium, as well as prov…" at bounding box center [0, 0] width 0 height 0
click at [224, 429] on label "We have received and will comply with the terms for ACCS Membership as indicate…" at bounding box center [519, 438] width 593 height 28
click at [0, 0] on input "We have received and will comply with the terms for ACCS Membership as indicate…" at bounding box center [0, 0] width 0 height 0
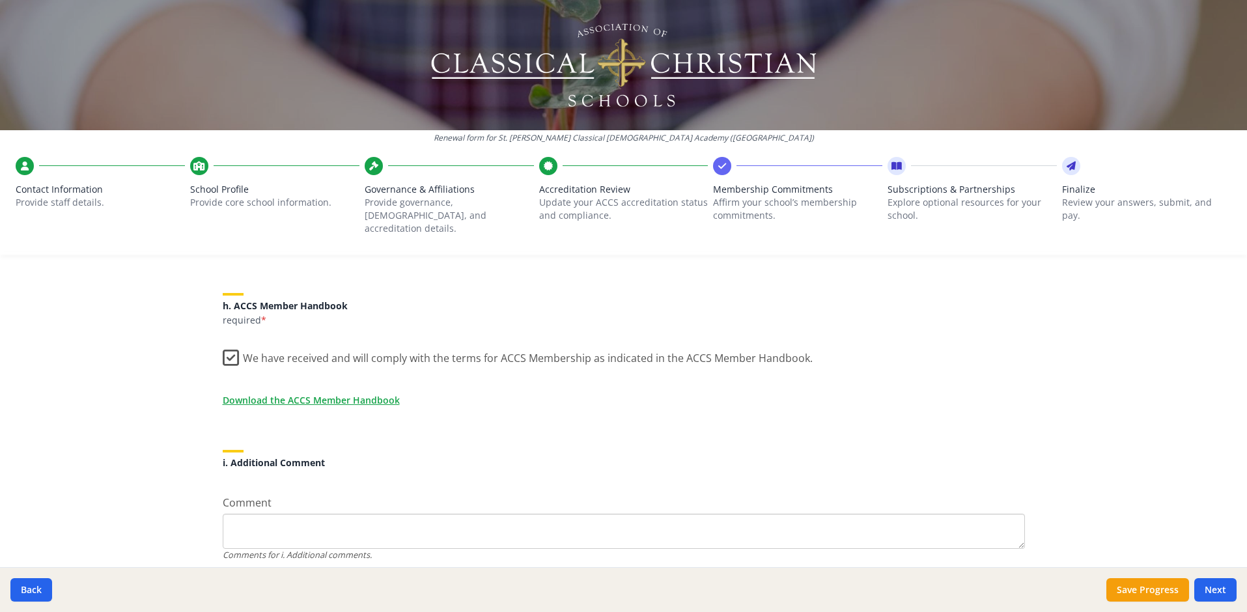
scroll to position [1114, 0]
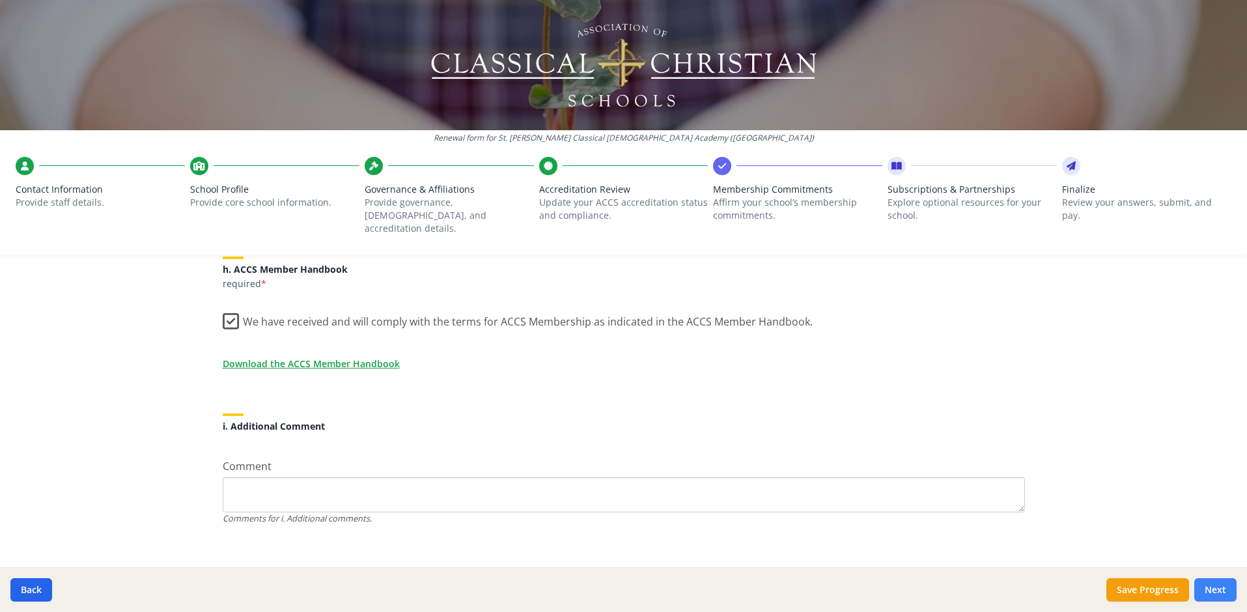
click at [1217, 580] on button "Next" at bounding box center [1216, 589] width 42 height 23
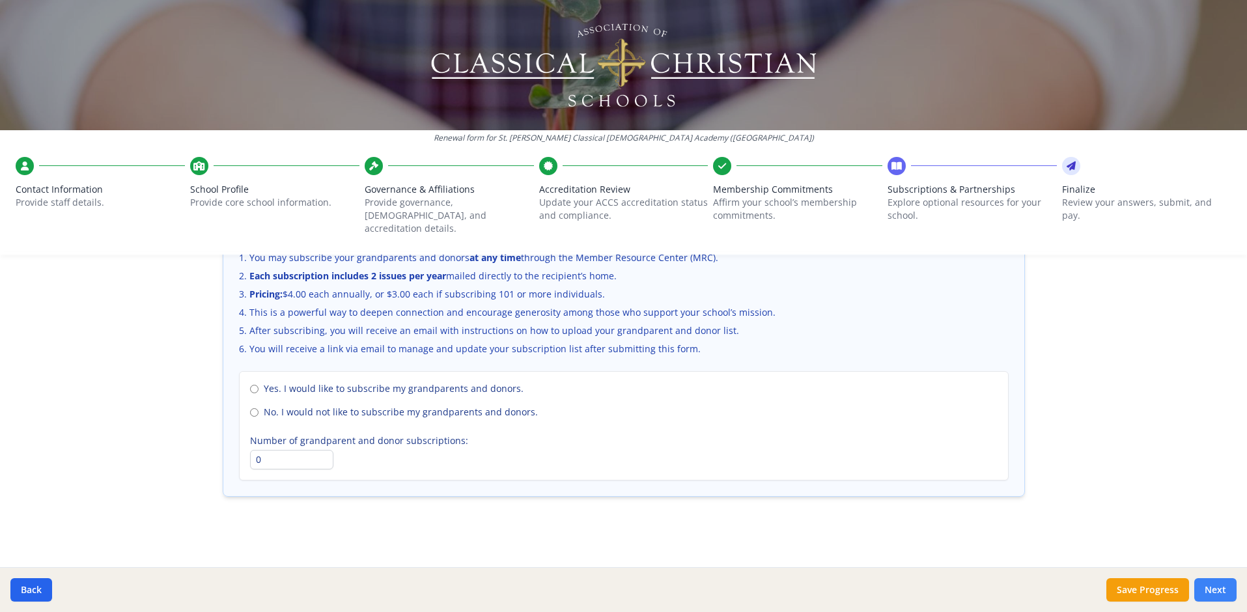
scroll to position [877, 0]
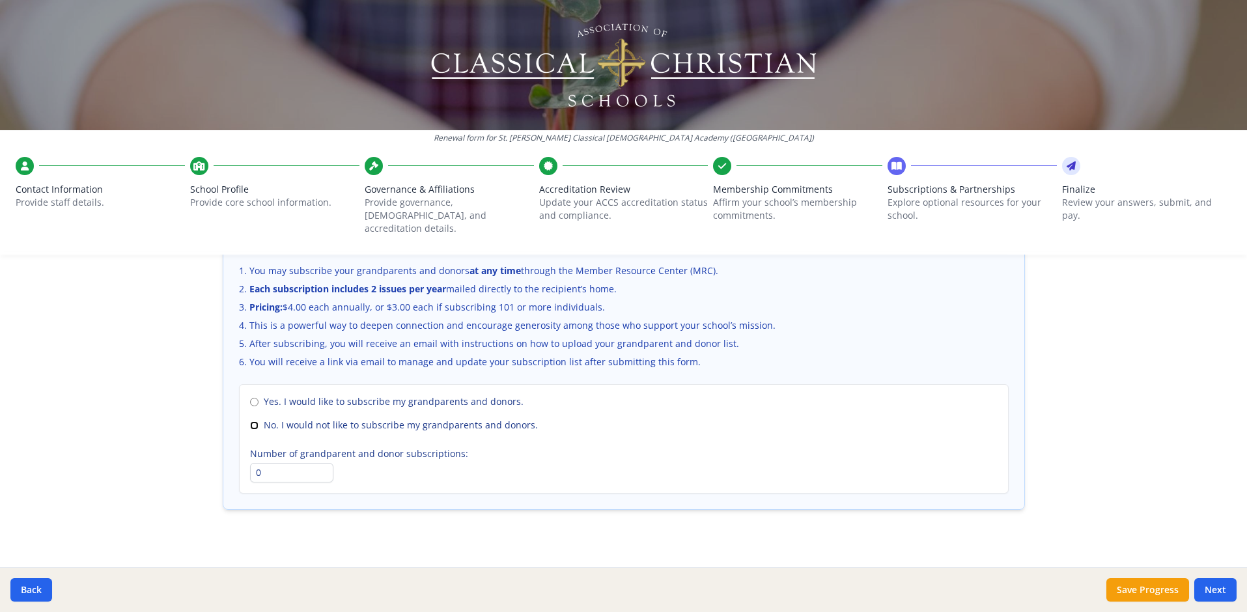
click at [251, 421] on input "No. I would not like to subscribe my grandparents and donors." at bounding box center [254, 425] width 8 height 8
radio input "true"
click at [1227, 594] on button "Next" at bounding box center [1216, 589] width 42 height 23
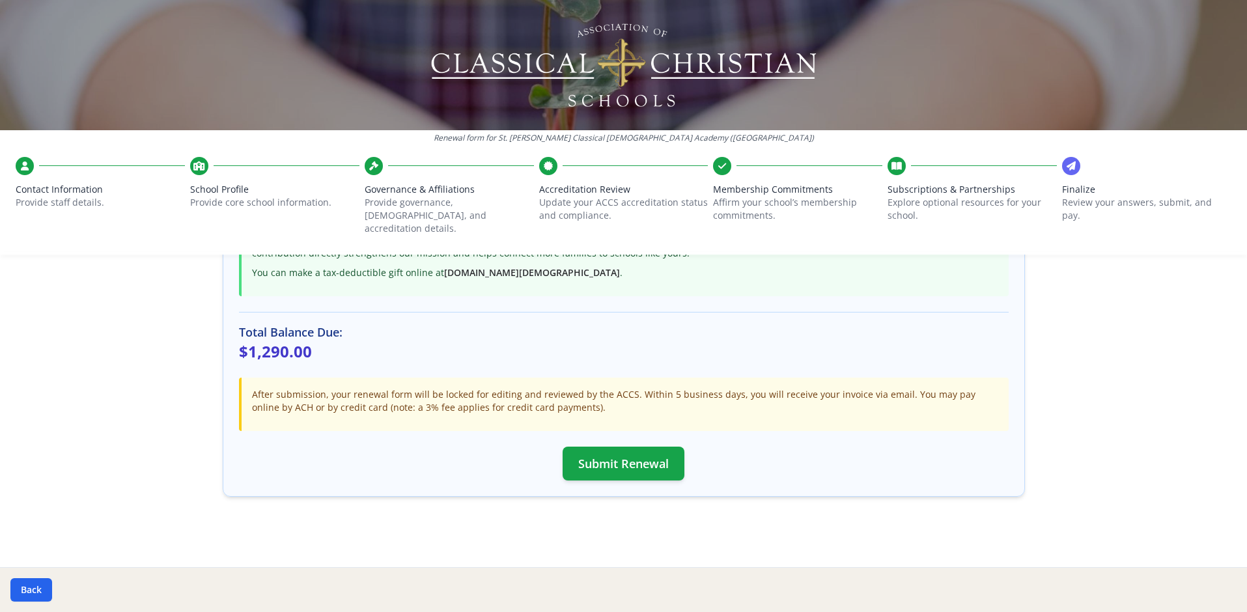
scroll to position [326, 0]
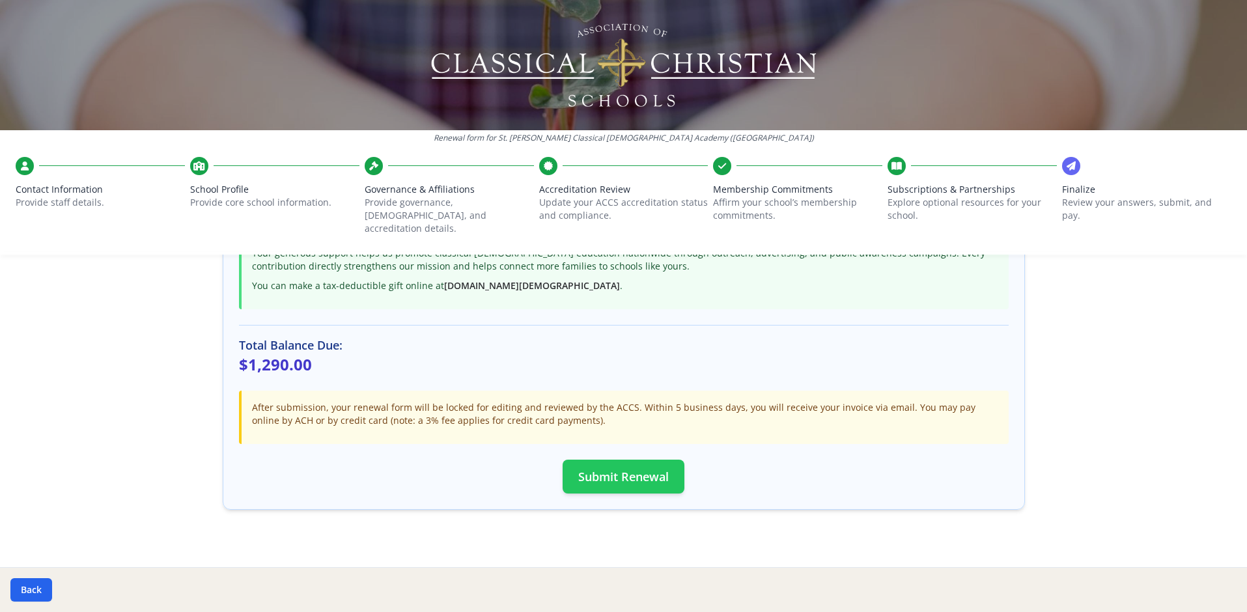
click at [626, 463] on button "Submit Renewal" at bounding box center [624, 477] width 122 height 34
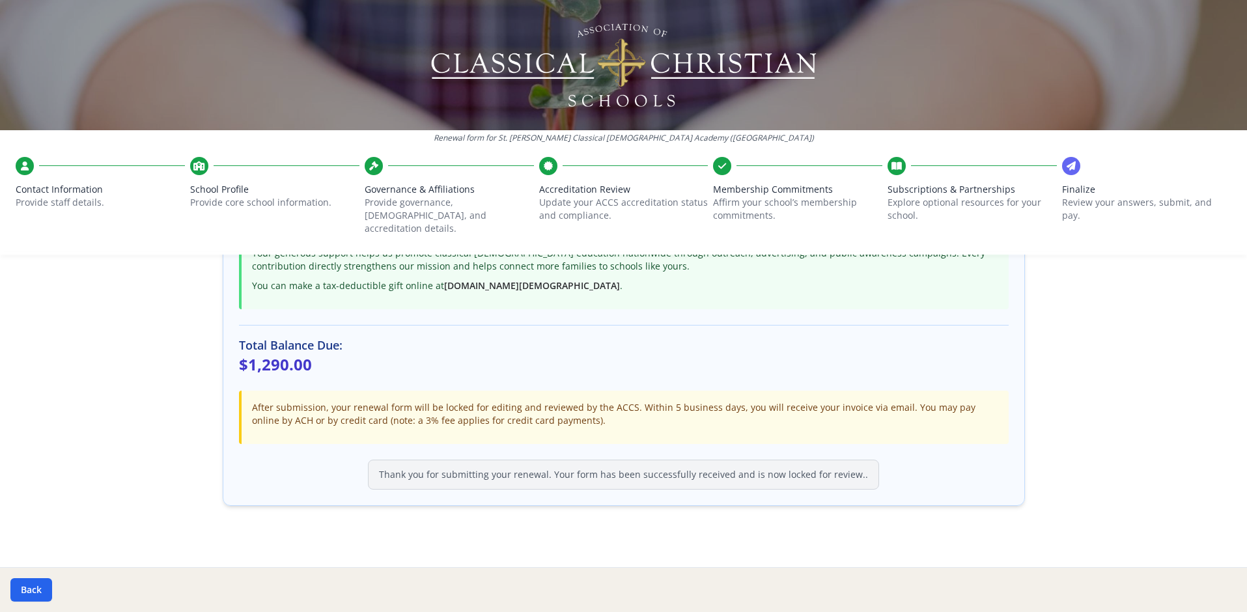
scroll to position [322, 0]
